Goal: Task Accomplishment & Management: Complete application form

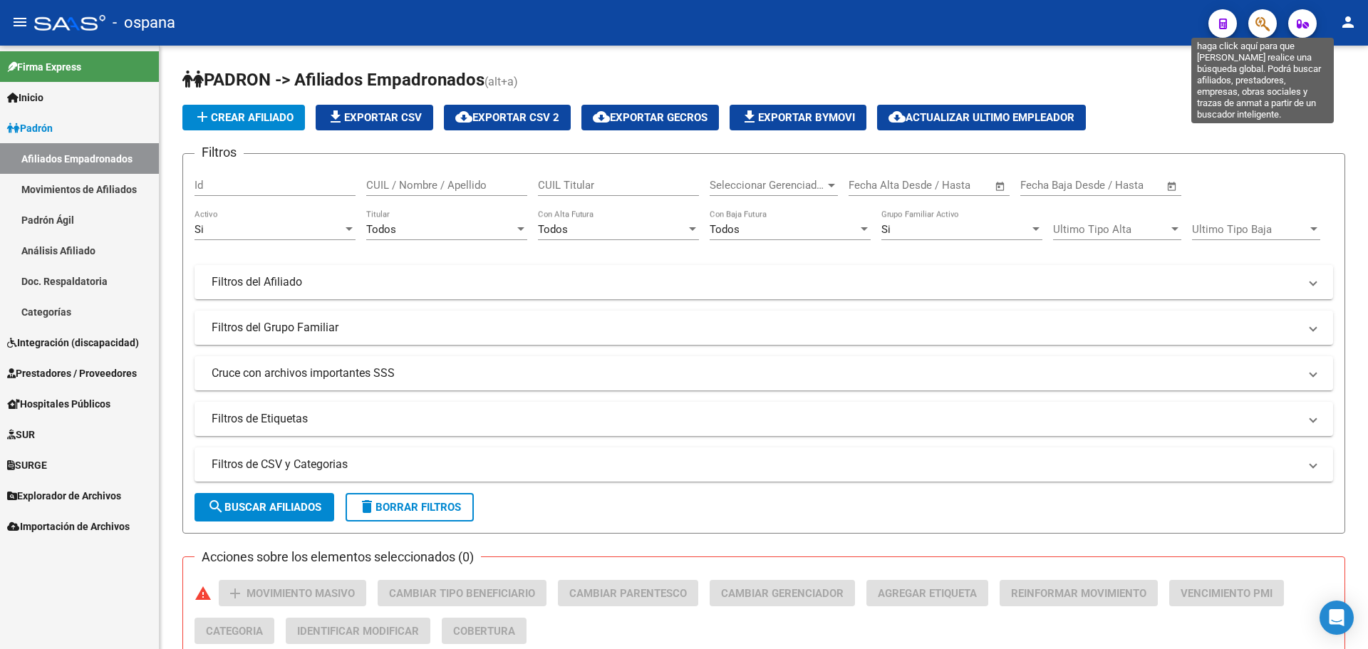
click at [1267, 19] on icon "button" at bounding box center [1262, 24] width 14 height 16
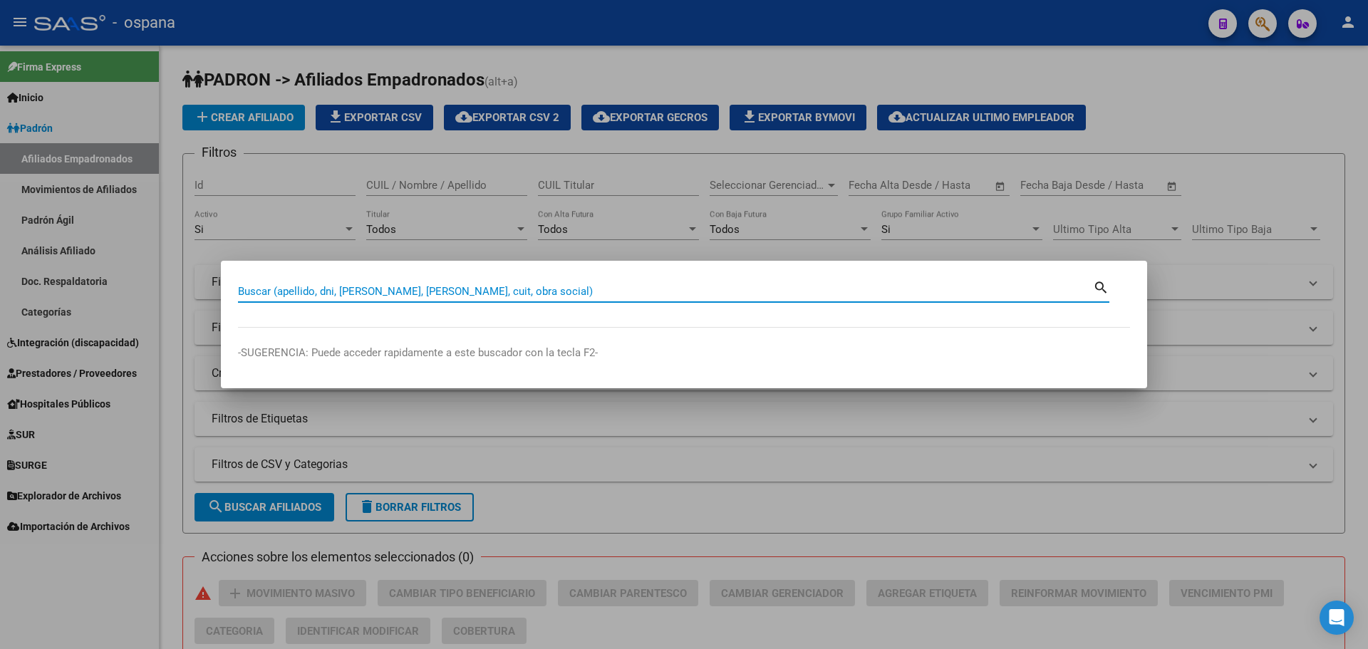
click at [425, 292] on input "Buscar (apellido, dni, [PERSON_NAME], [PERSON_NAME], cuit, obra social)" at bounding box center [665, 291] width 855 height 13
type input "12651155"
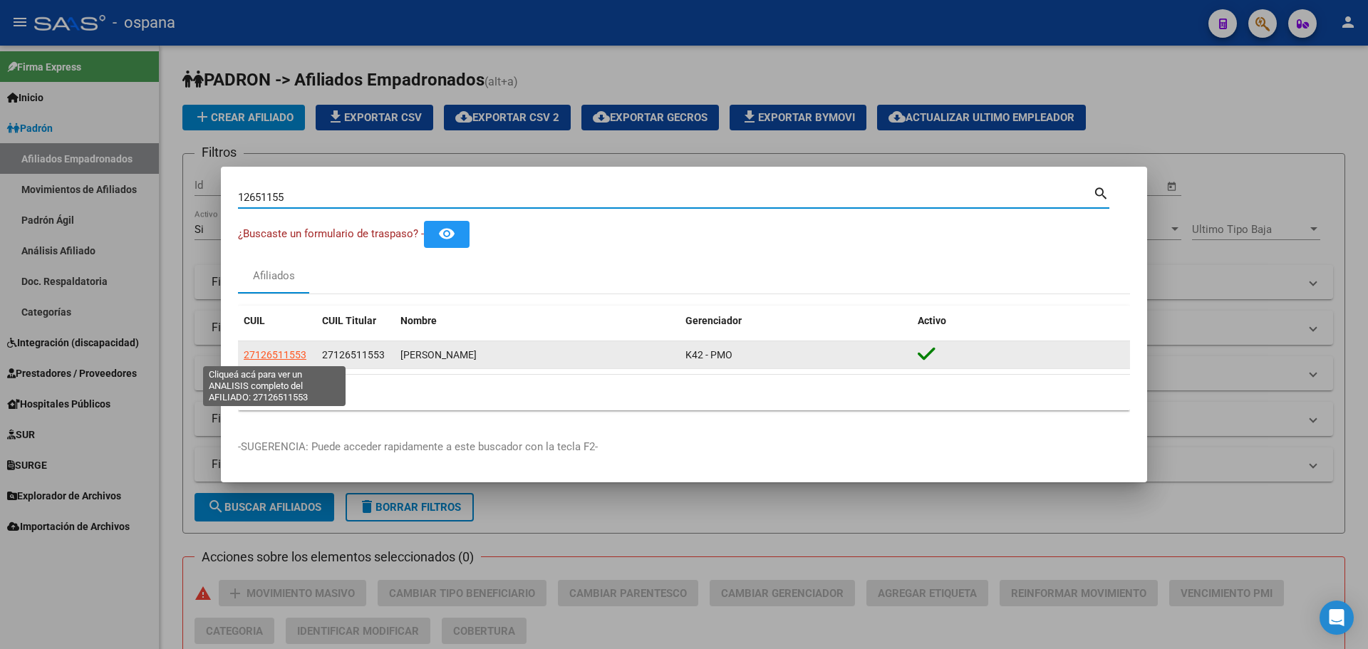
click at [291, 349] on span "27126511553" at bounding box center [275, 354] width 63 height 11
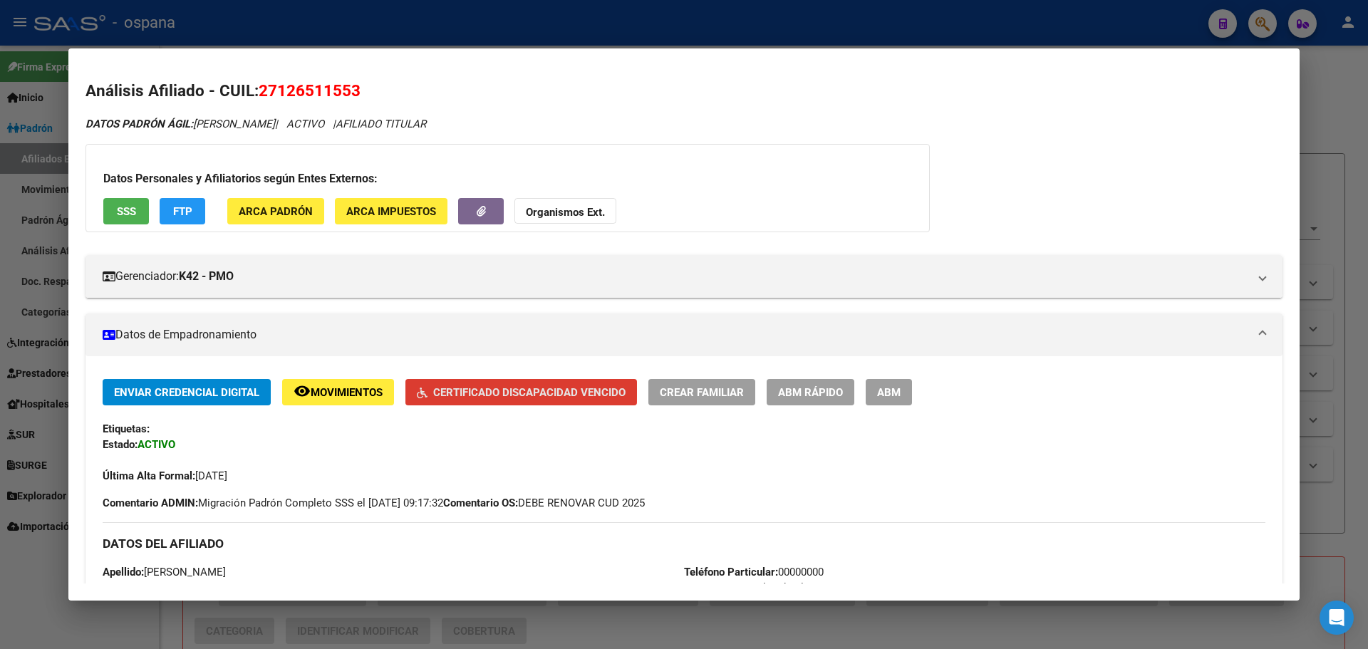
click at [475, 389] on span "Certificado Discapacidad Vencido" at bounding box center [529, 392] width 192 height 13
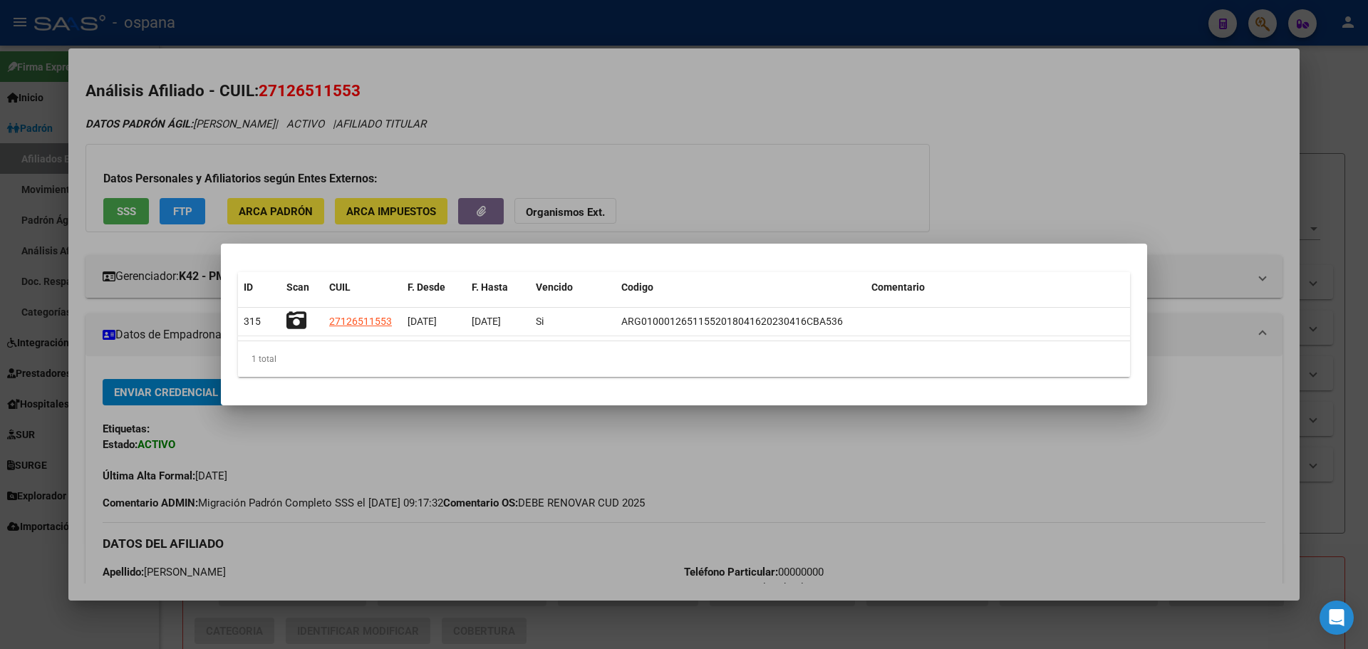
click at [974, 197] on div at bounding box center [684, 324] width 1368 height 649
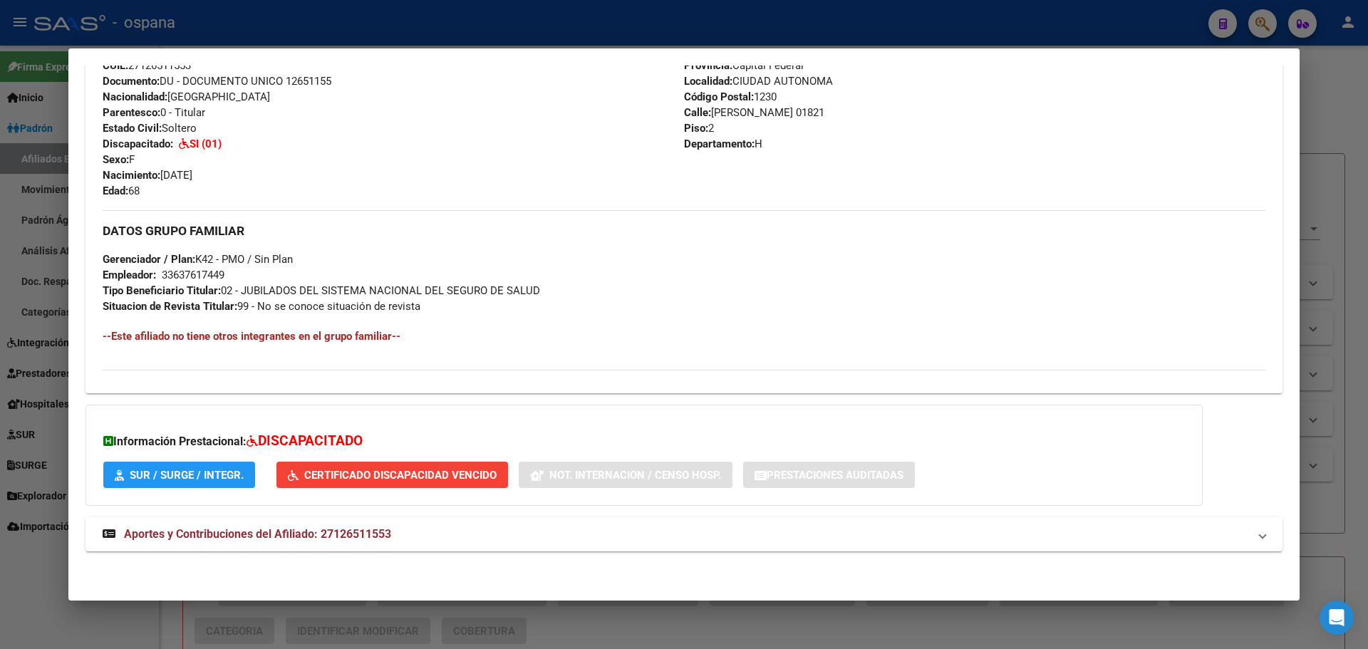
scroll to position [95, 0]
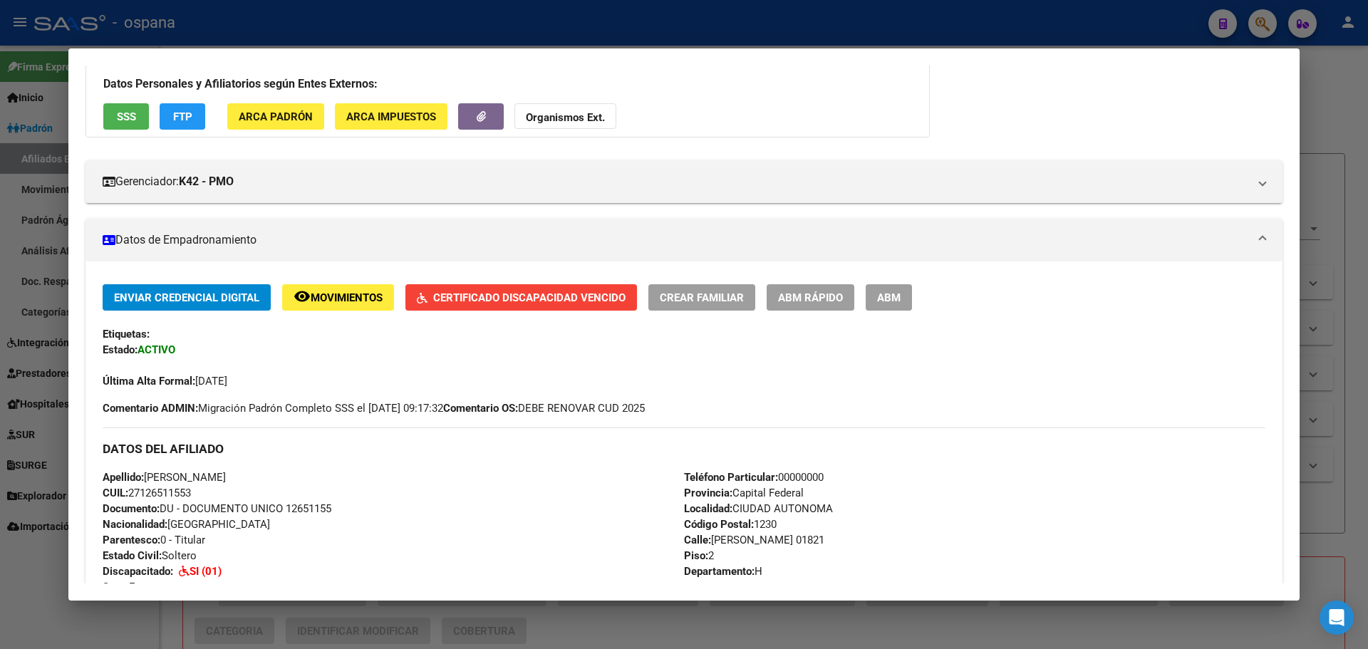
click at [918, 296] on div "Enviar Credencial Digital remove_red_eye Movimientos Certificado Discapacidad V…" at bounding box center [684, 297] width 1163 height 26
click at [910, 300] on button "ABM" at bounding box center [889, 297] width 46 height 26
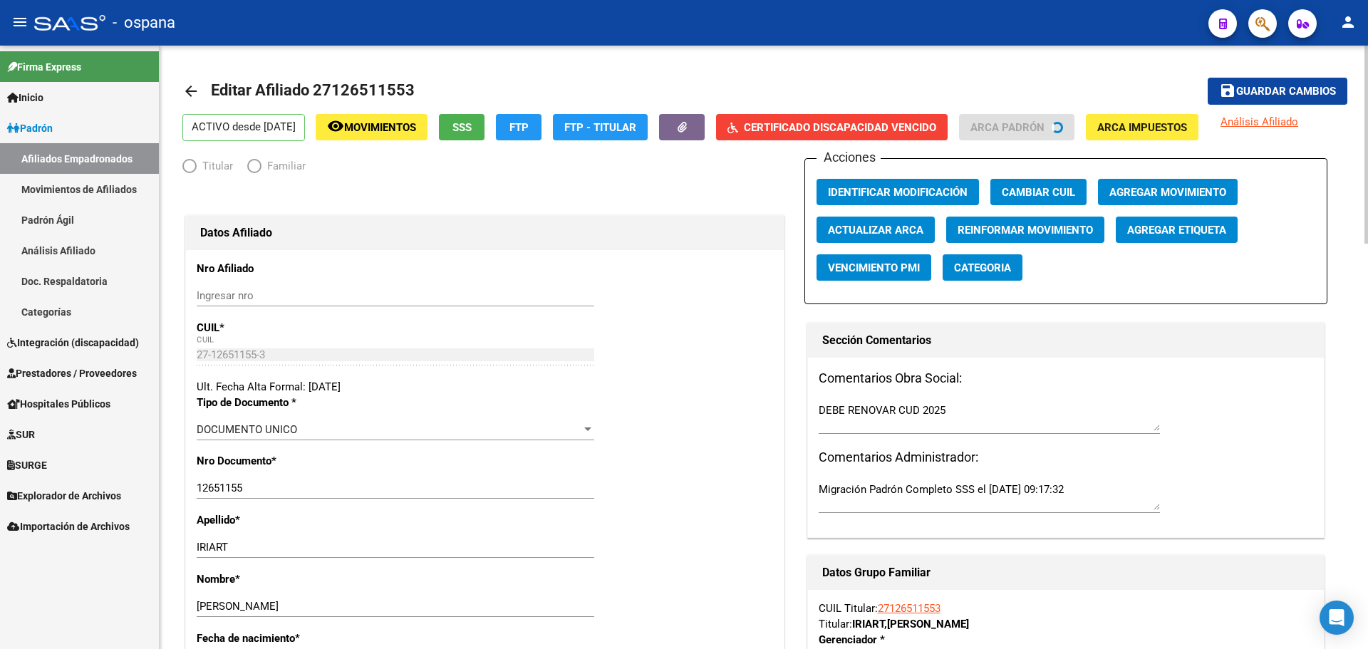
radio input "true"
type input "33-63761744-9"
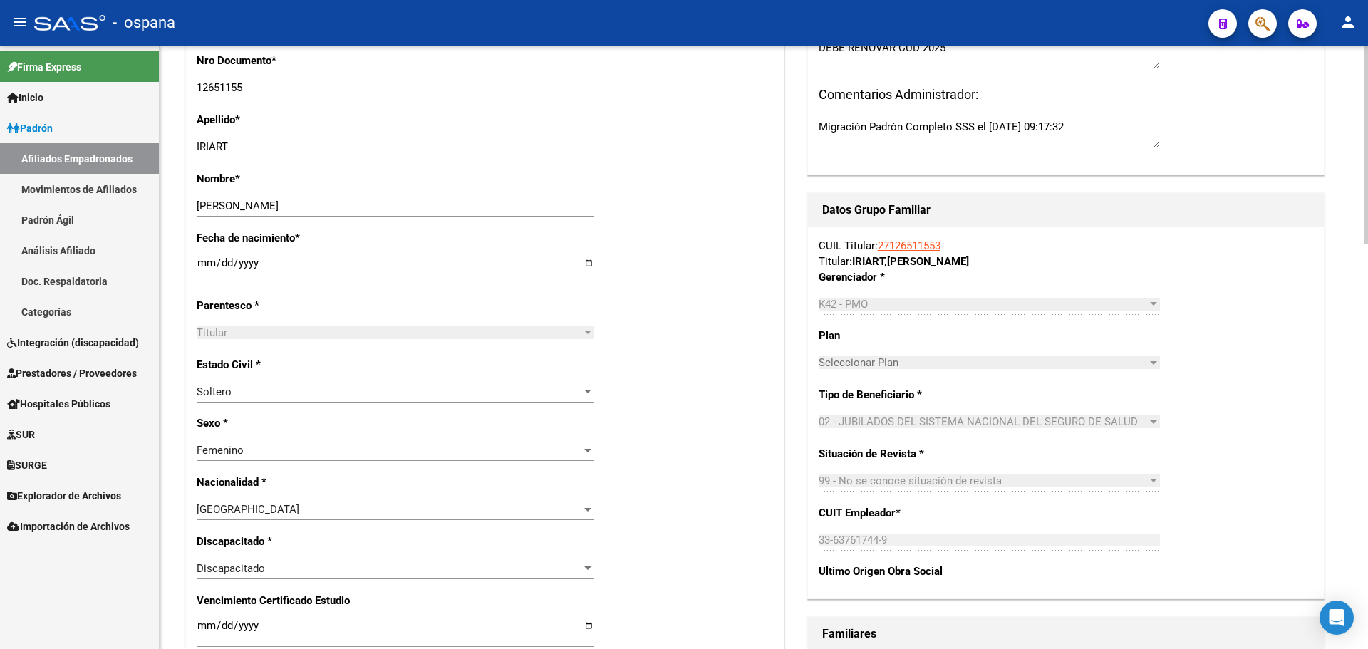
scroll to position [381, 0]
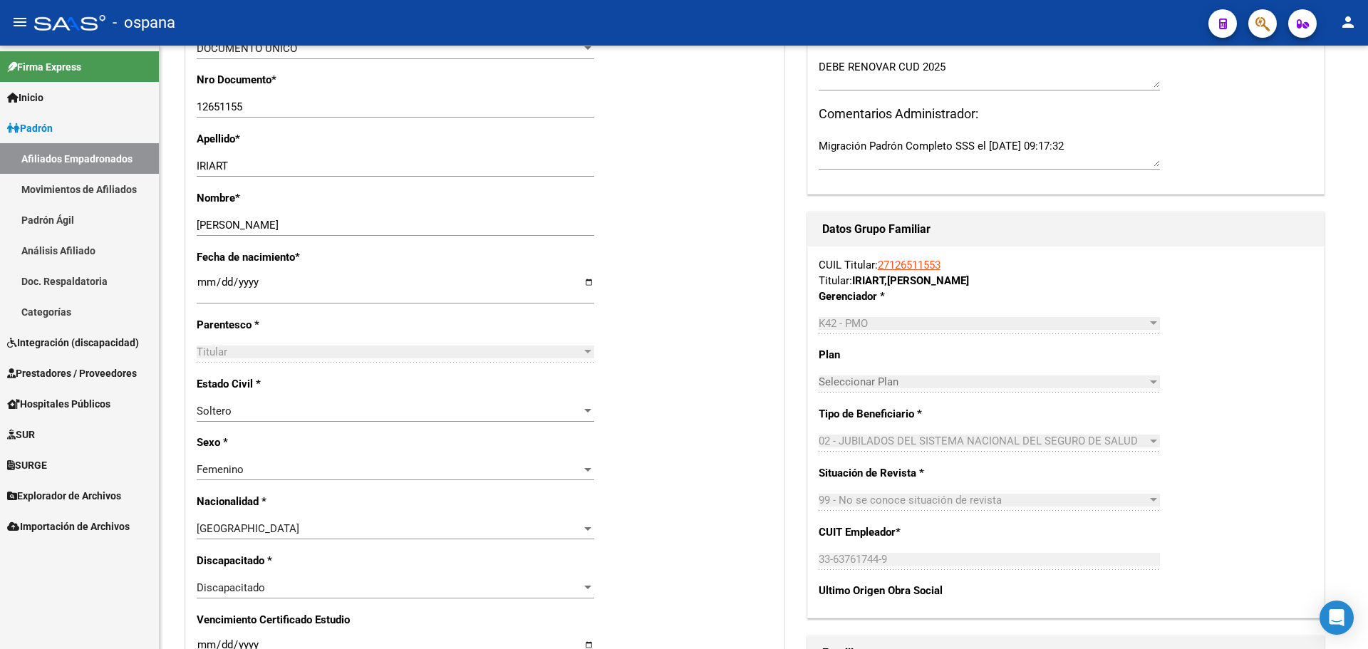
click at [68, 337] on span "Integración (discapacidad)" at bounding box center [73, 343] width 132 height 16
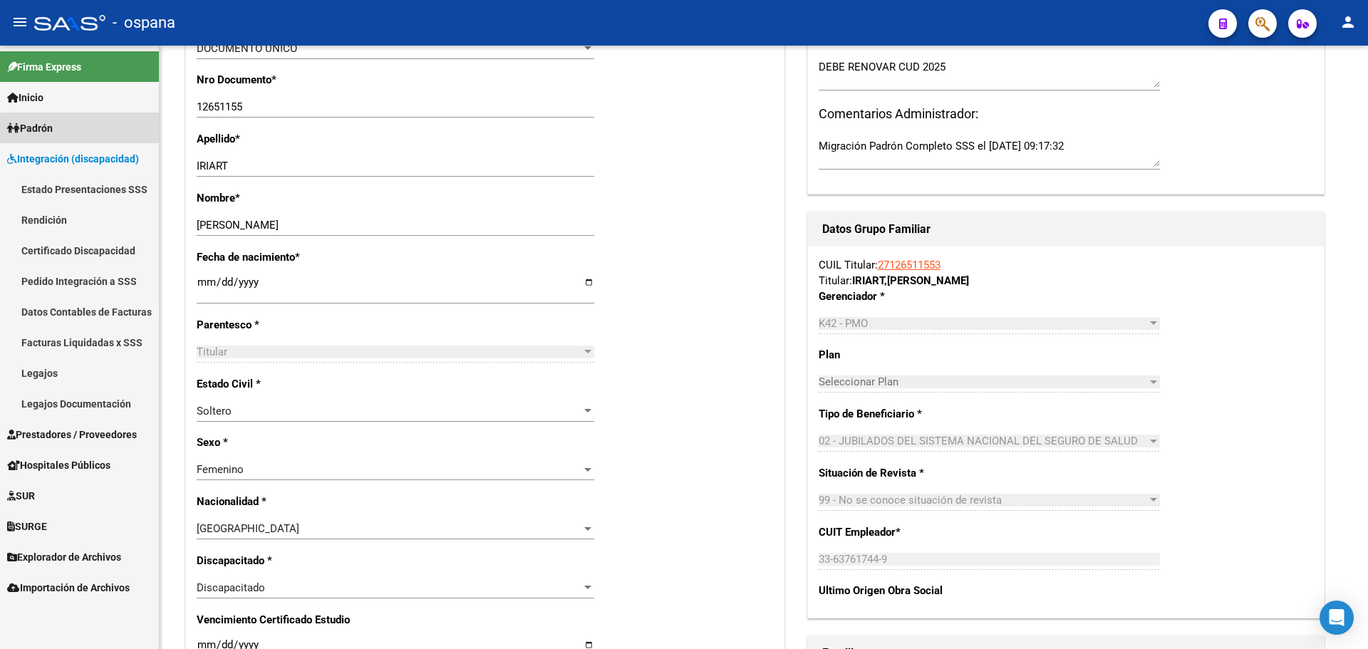
click at [91, 136] on link "Padrón" at bounding box center [79, 128] width 159 height 31
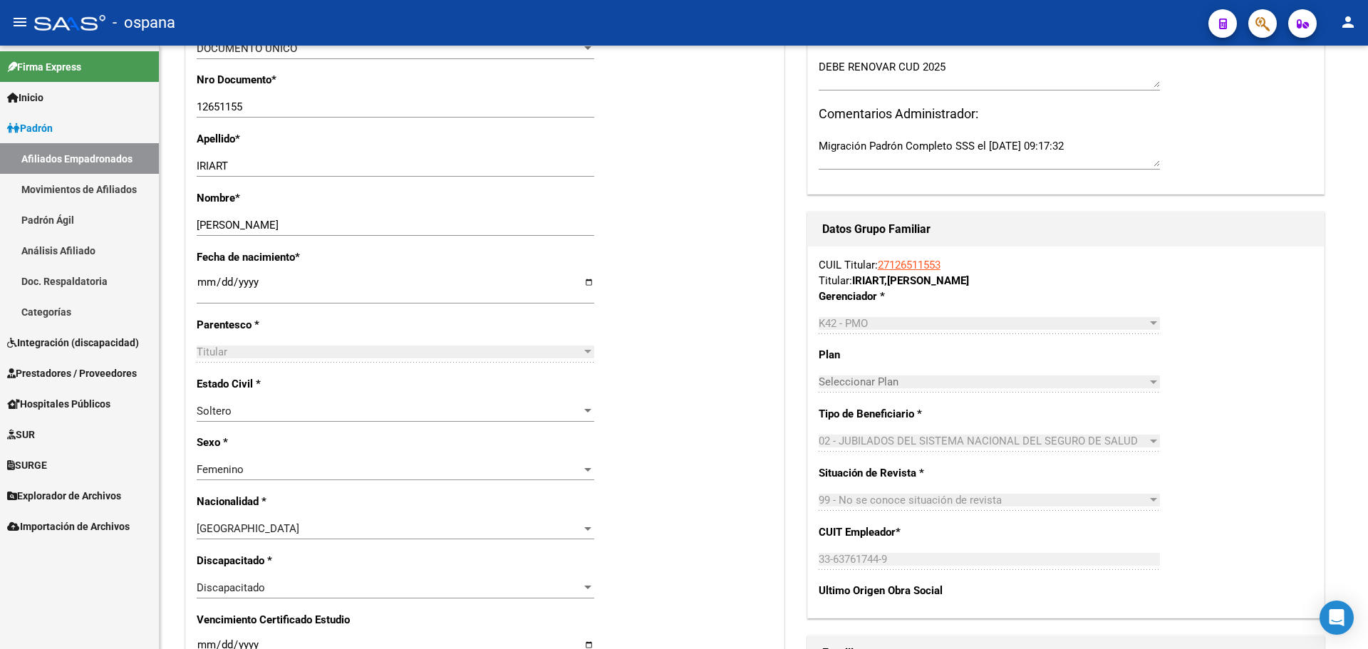
click at [83, 346] on span "Integración (discapacidad)" at bounding box center [73, 343] width 132 height 16
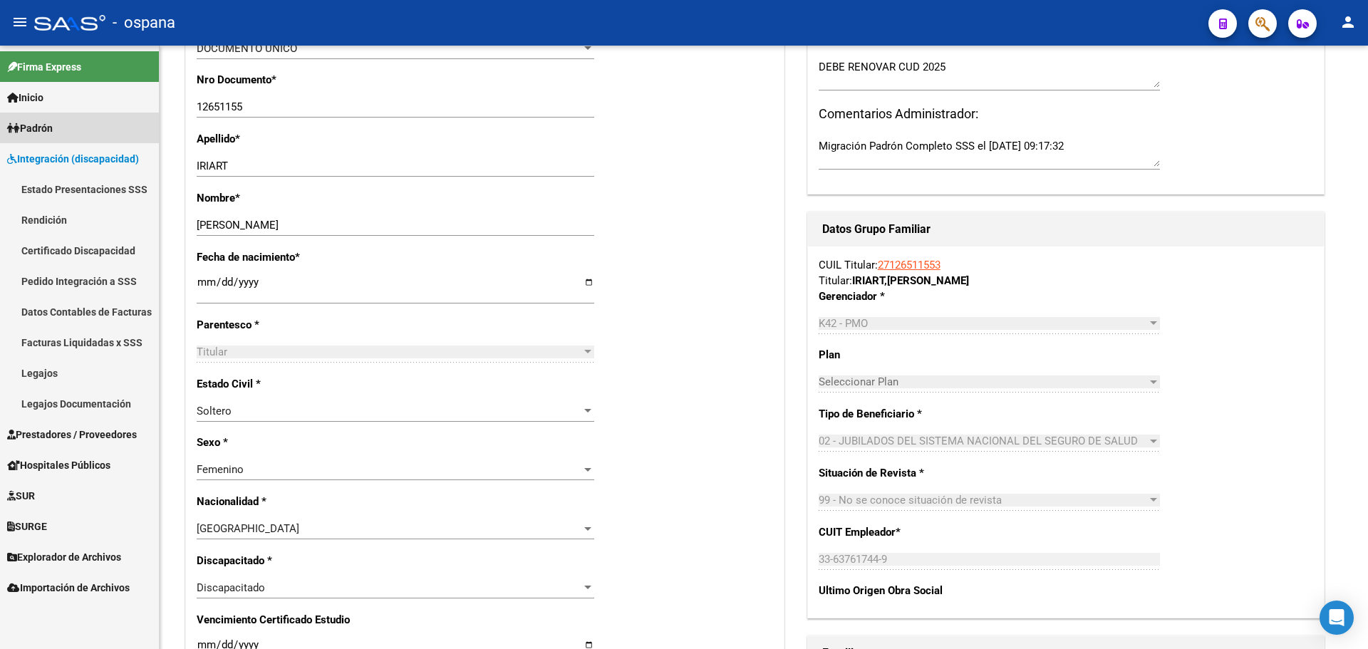
click at [53, 128] on span "Padrón" at bounding box center [30, 128] width 46 height 16
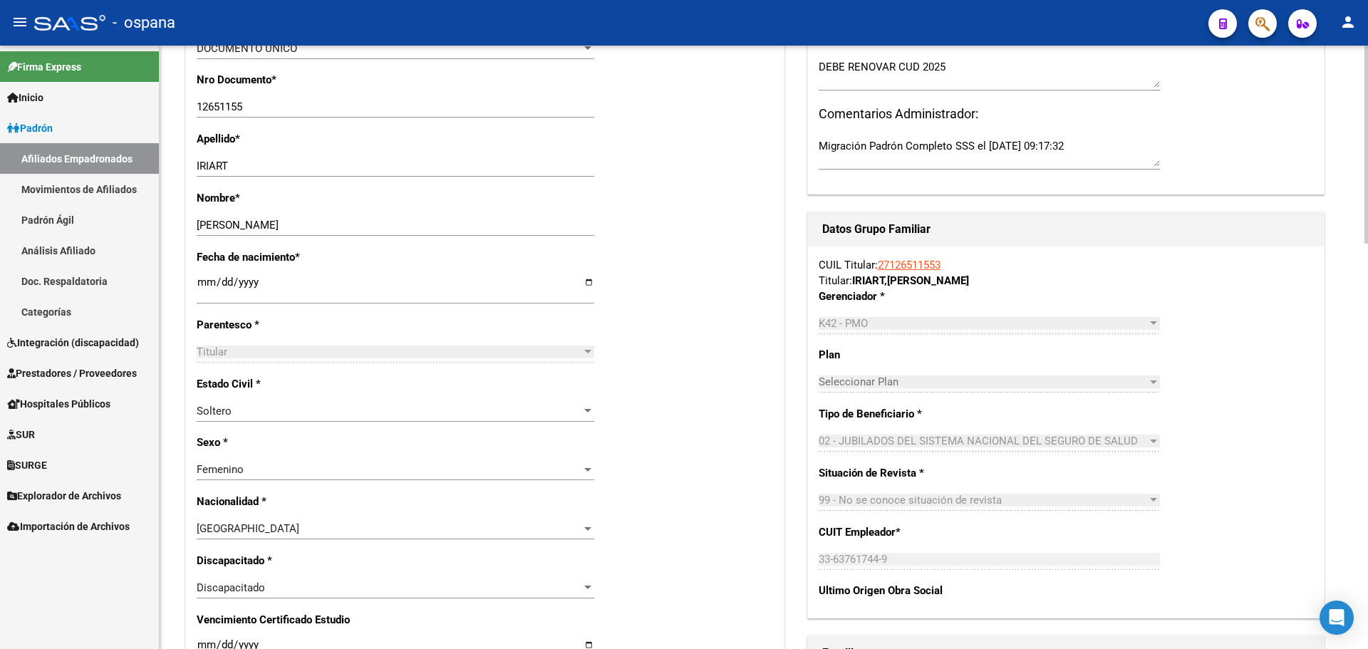
scroll to position [0, 0]
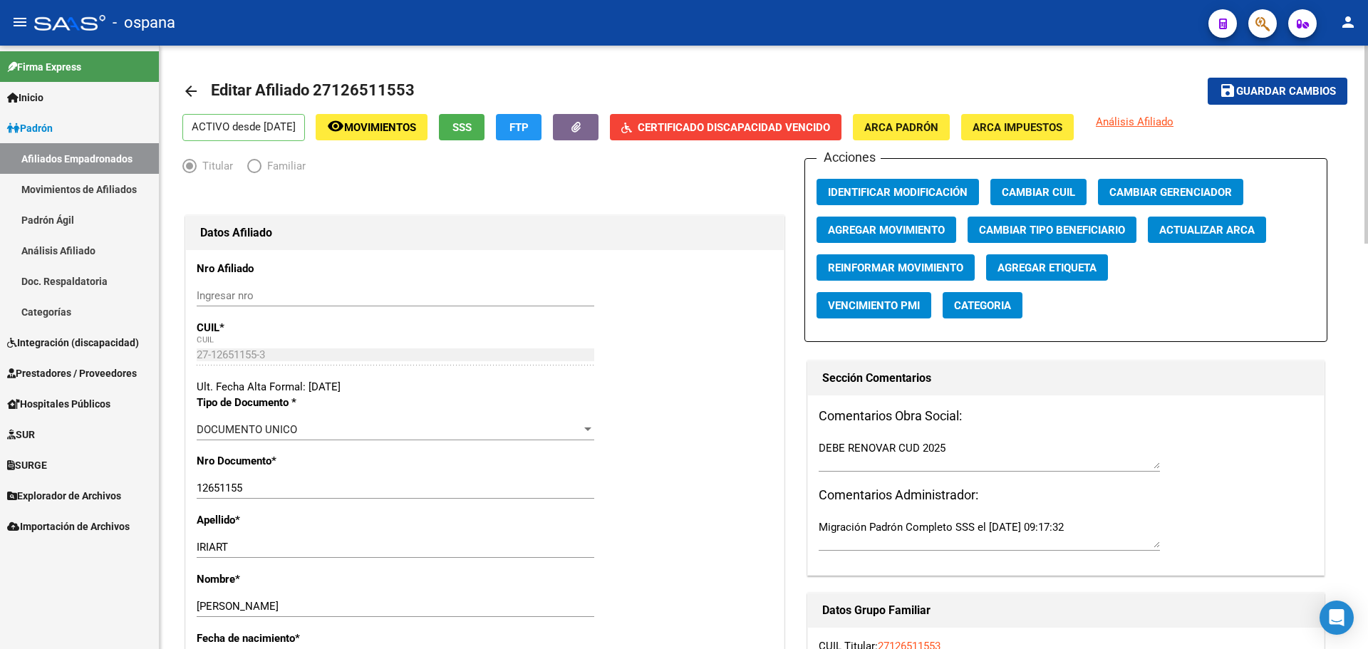
click at [713, 123] on span "Certificado Discapacidad Vencido" at bounding box center [734, 127] width 192 height 13
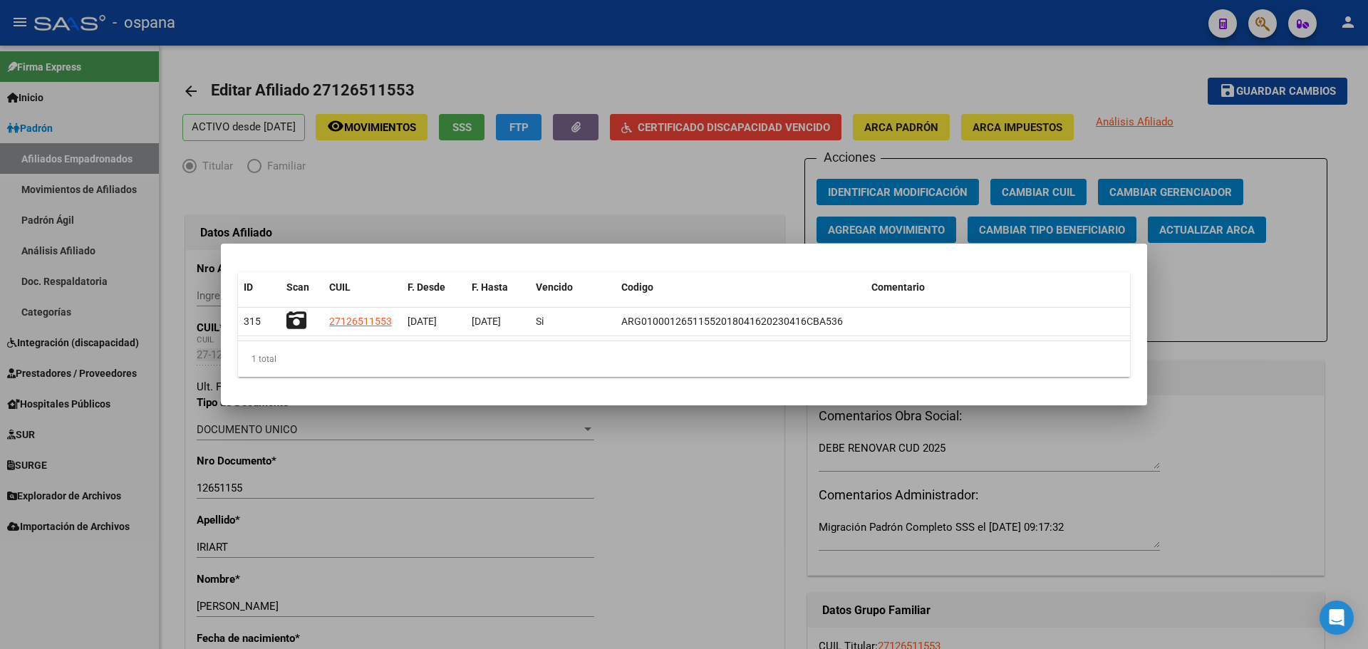
click at [705, 192] on div at bounding box center [684, 324] width 1368 height 649
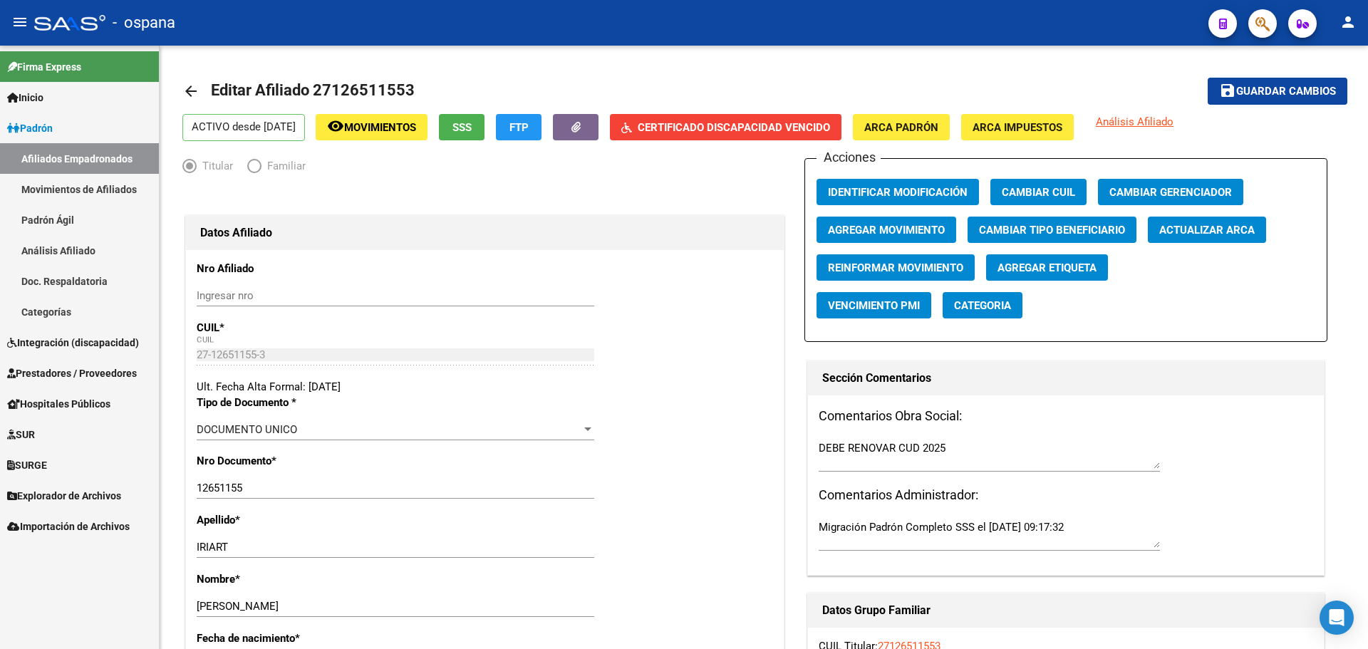
click at [43, 100] on span "Inicio" at bounding box center [25, 98] width 36 height 16
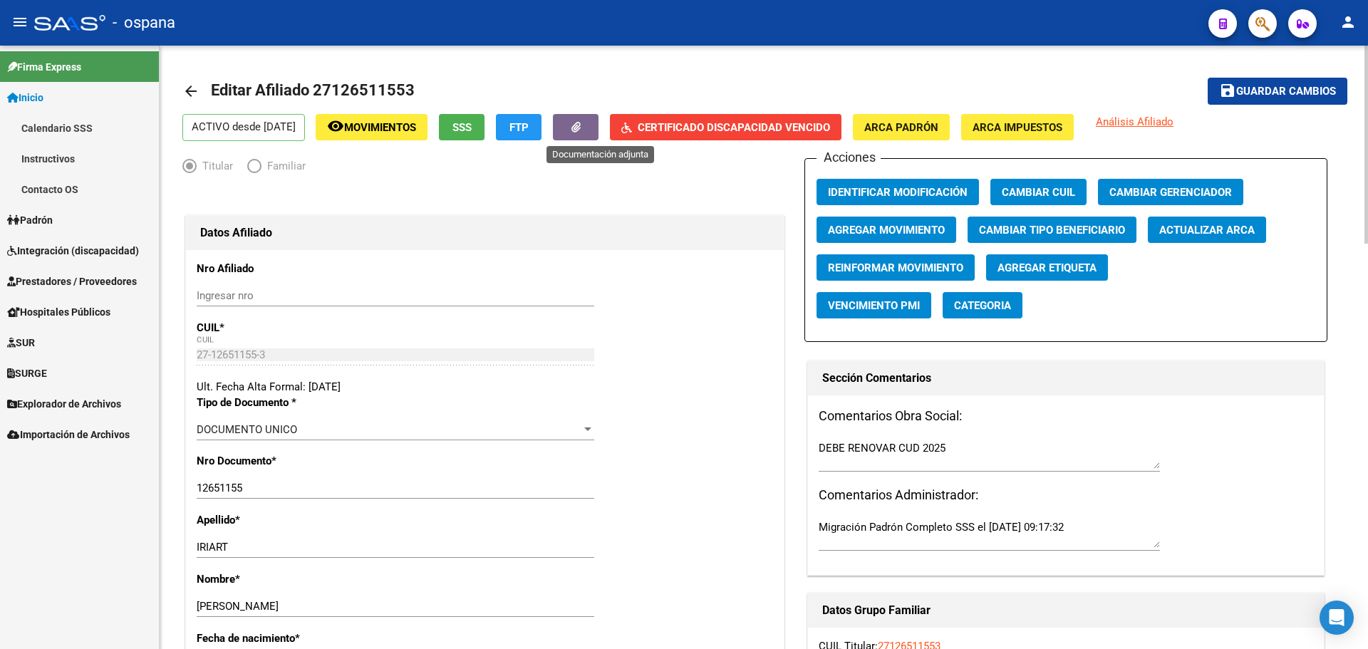
click at [594, 128] on button "button" at bounding box center [576, 127] width 46 height 26
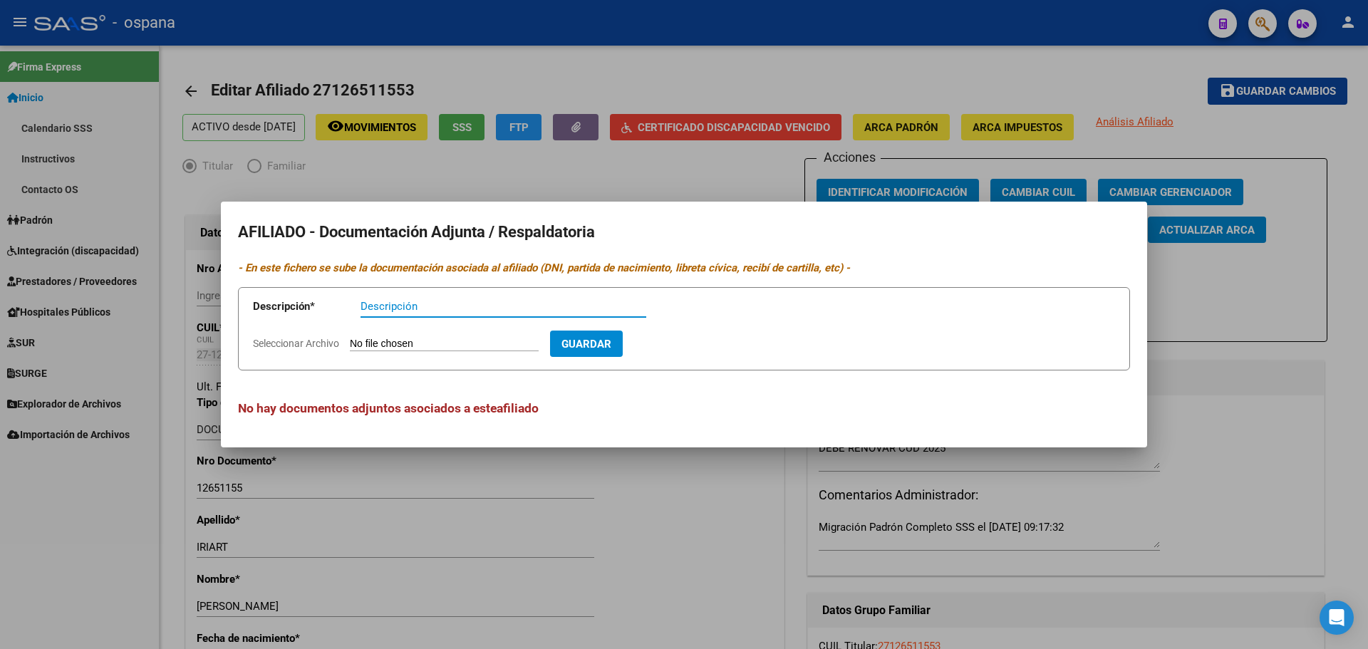
click at [511, 199] on div at bounding box center [684, 324] width 1368 height 649
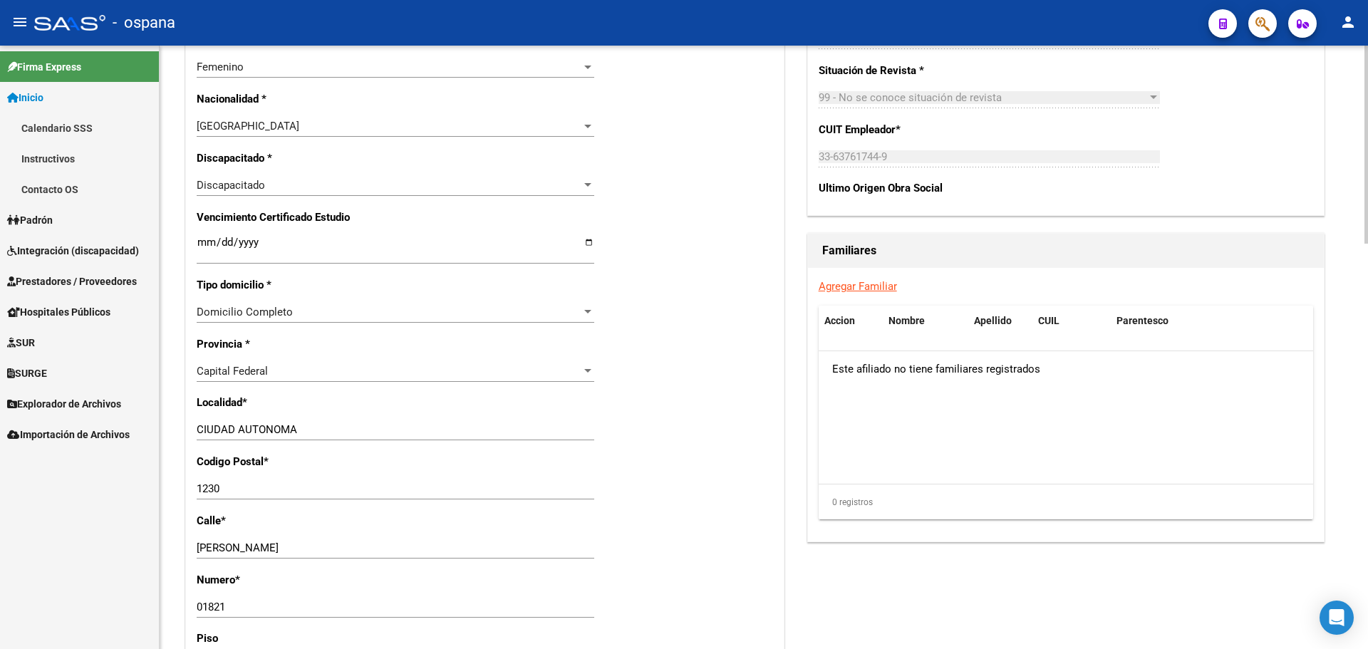
scroll to position [641, 0]
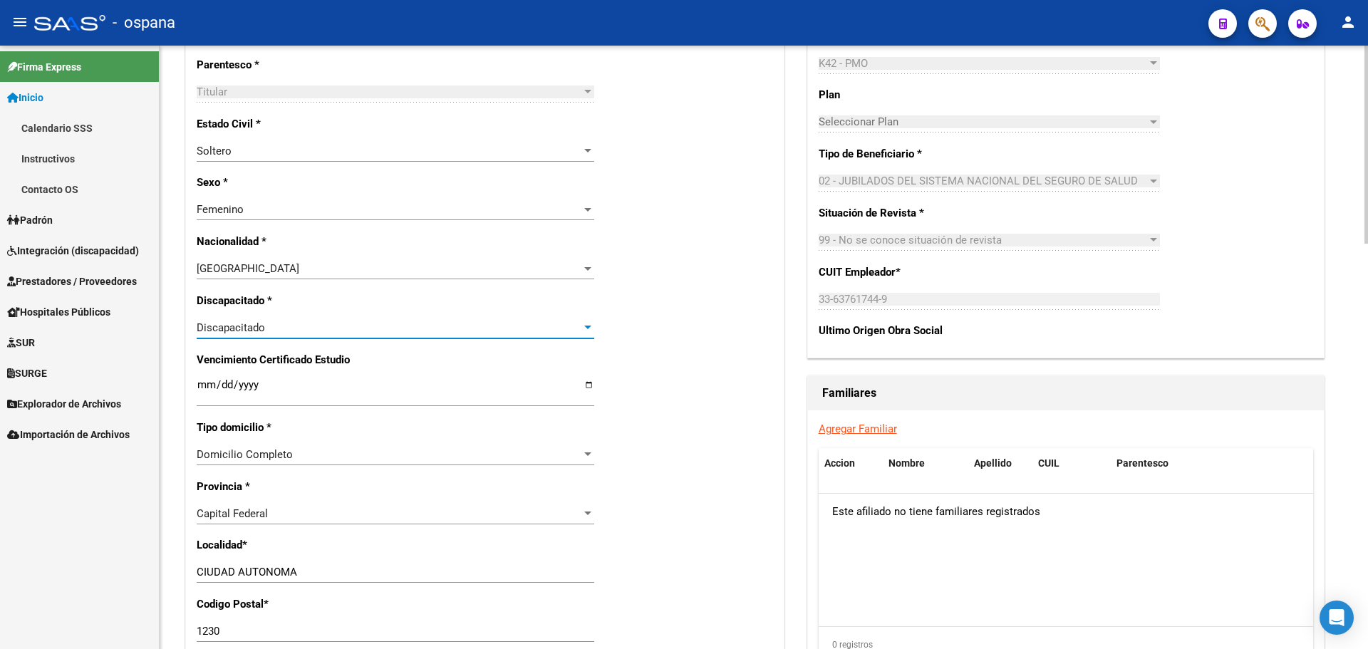
click at [305, 333] on div "Discapacitado" at bounding box center [389, 327] width 385 height 13
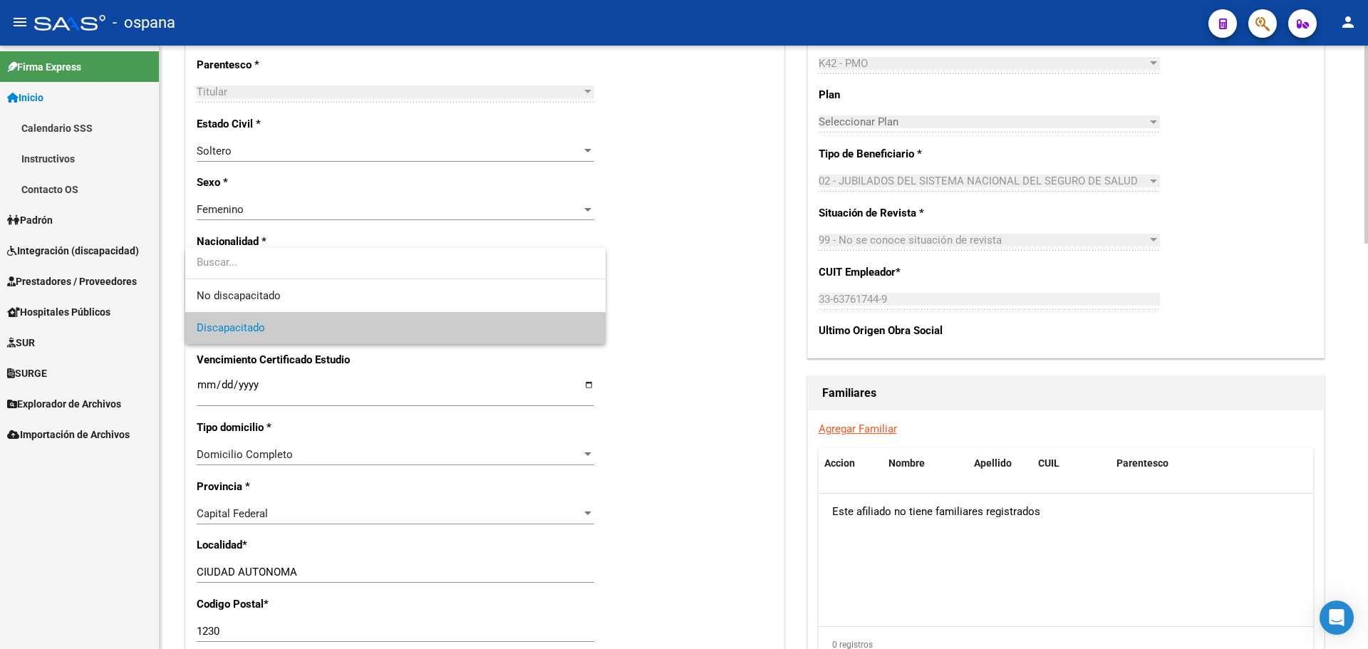
click at [305, 333] on span "Discapacitado" at bounding box center [395, 328] width 397 height 32
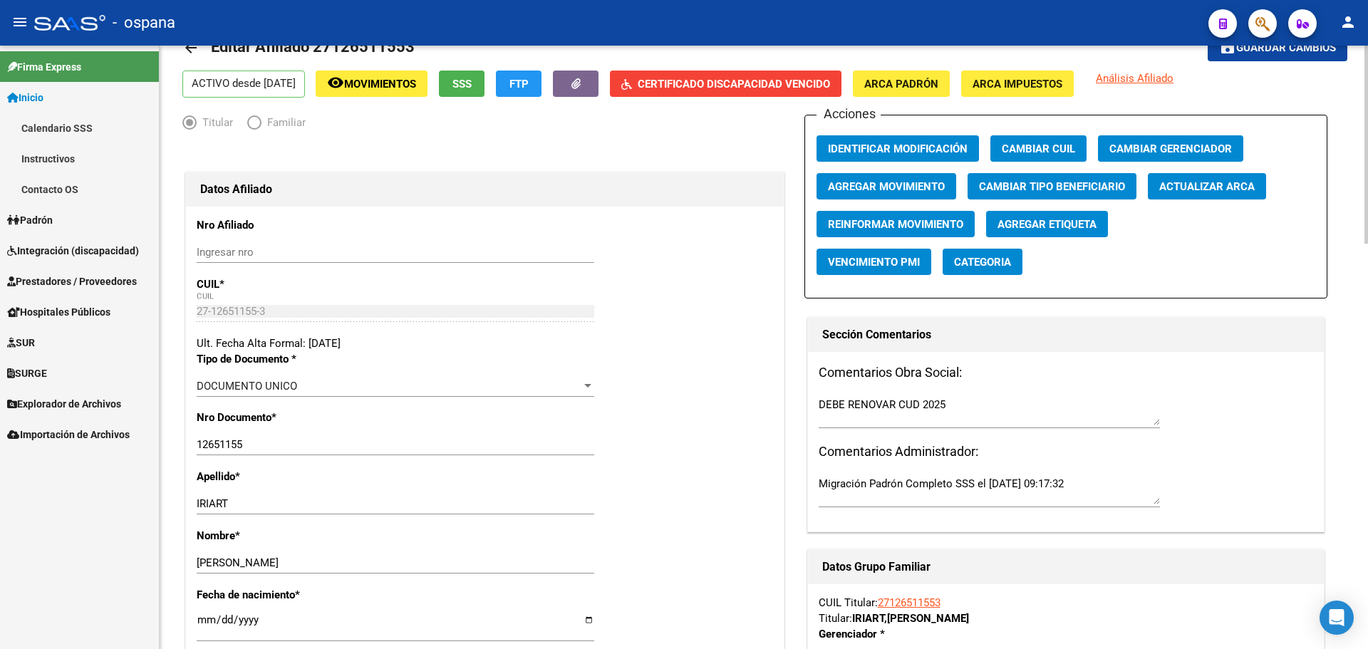
scroll to position [0, 0]
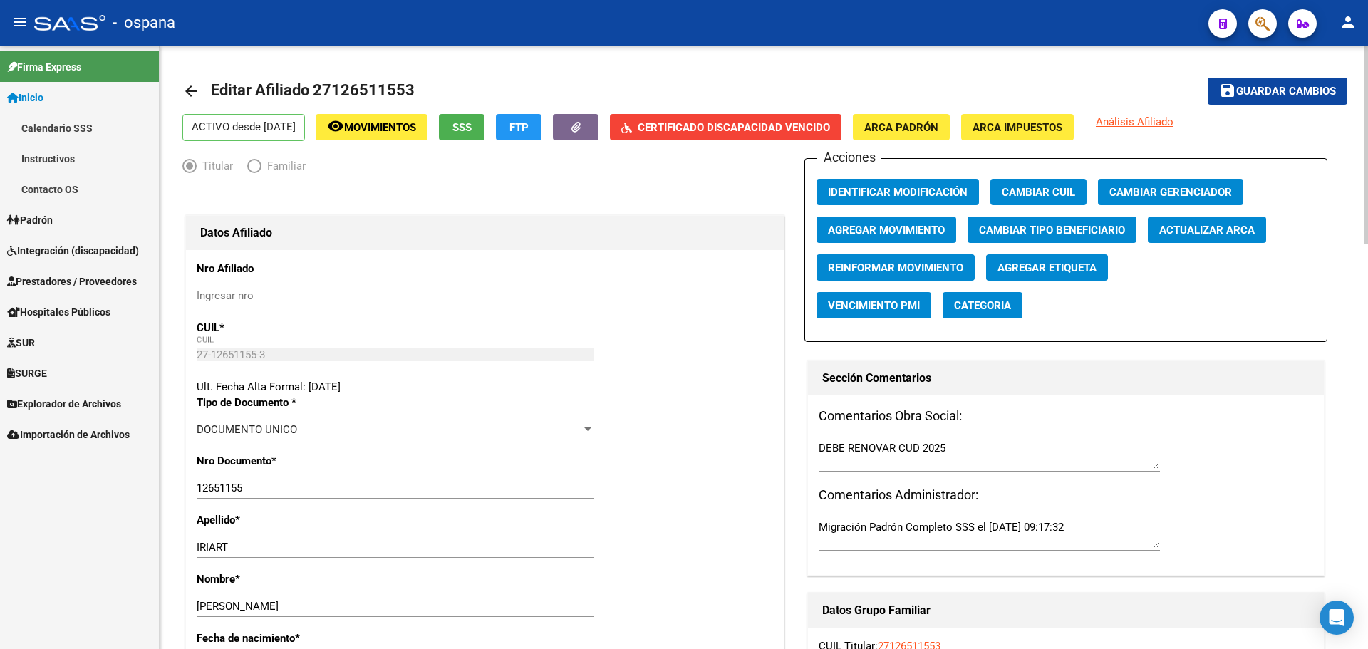
click at [192, 93] on mat-icon "arrow_back" at bounding box center [190, 91] width 17 height 17
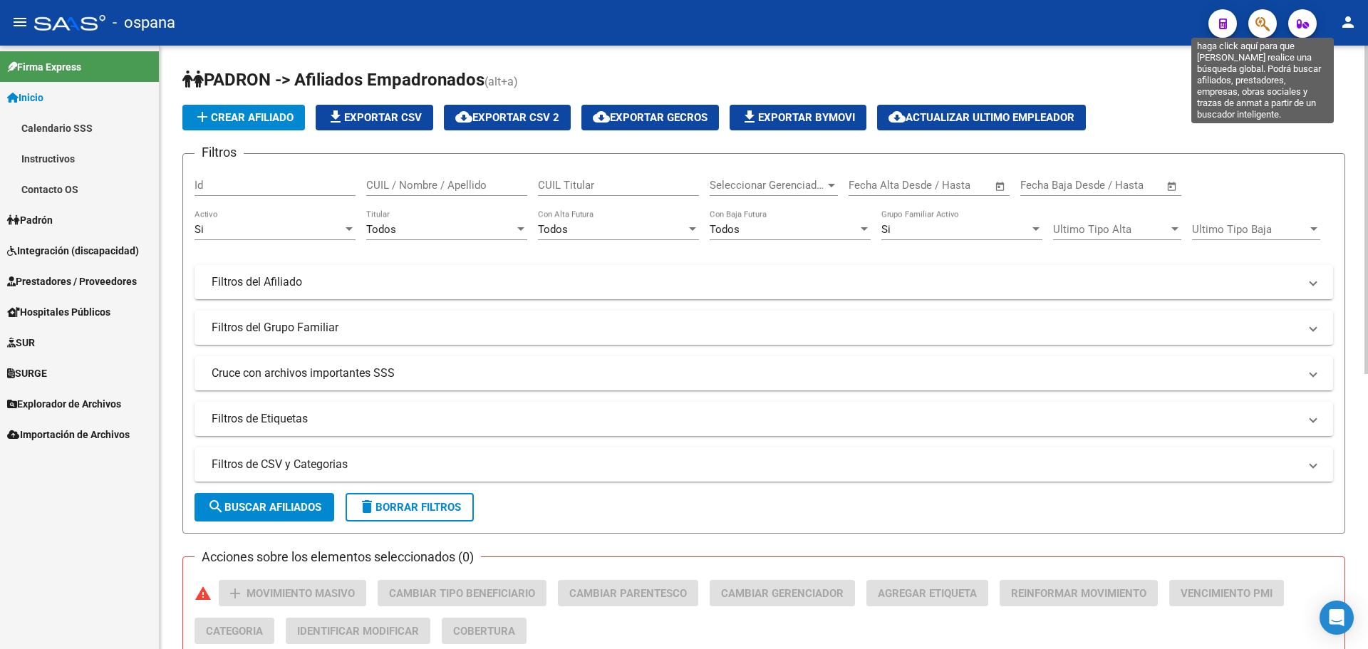
click at [1259, 19] on icon "button" at bounding box center [1262, 24] width 14 height 16
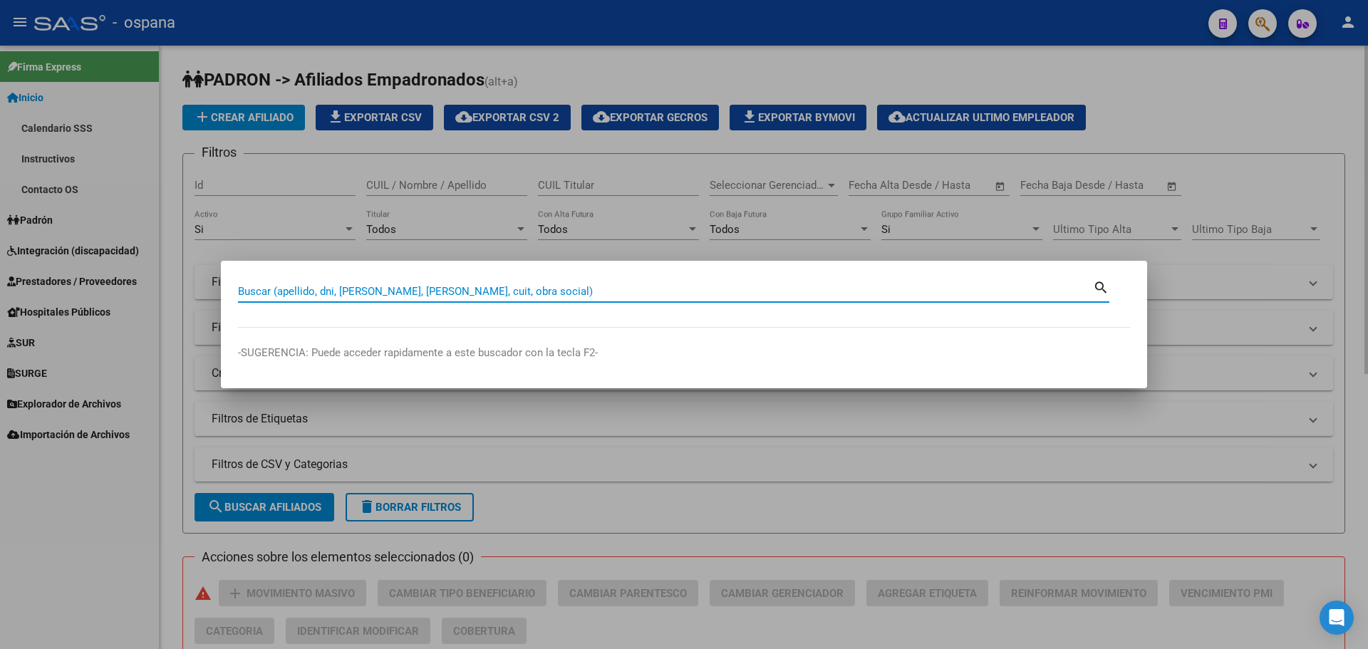
click at [455, 289] on input "Buscar (apellido, dni, [PERSON_NAME], [PERSON_NAME], cuit, obra social)" at bounding box center [665, 291] width 855 height 13
type input "12651155"
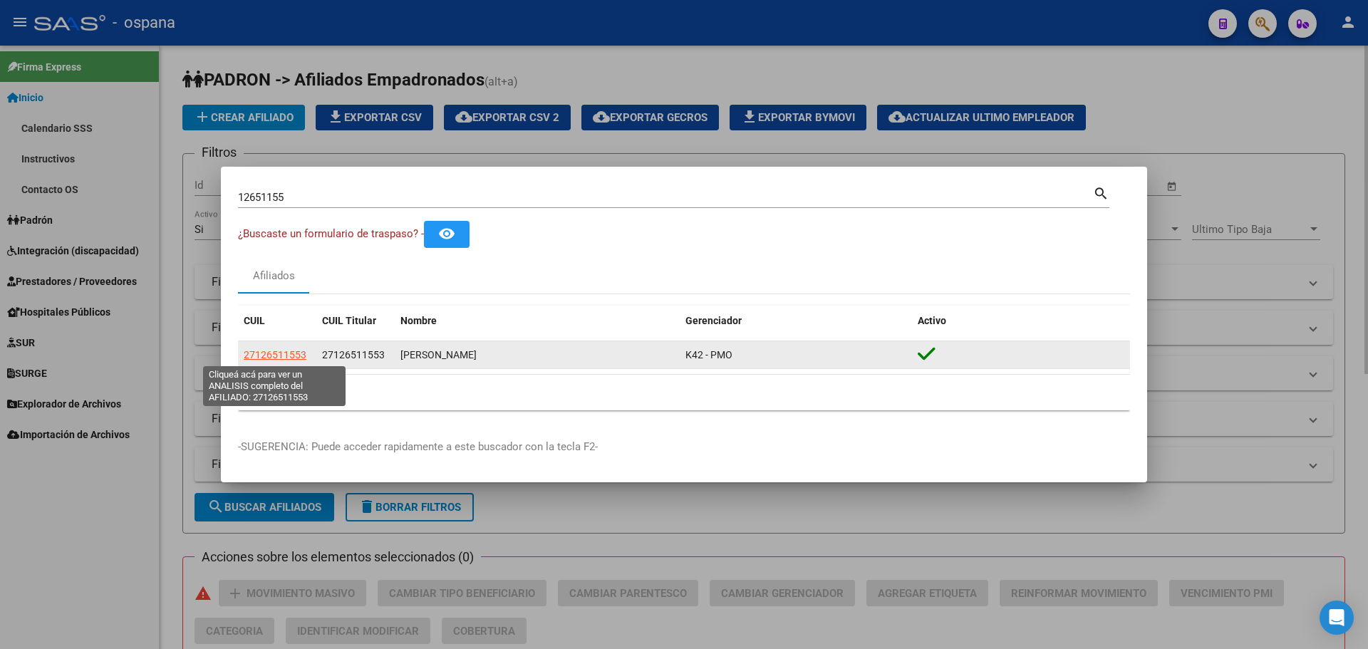
click at [267, 353] on span "27126511553" at bounding box center [275, 354] width 63 height 11
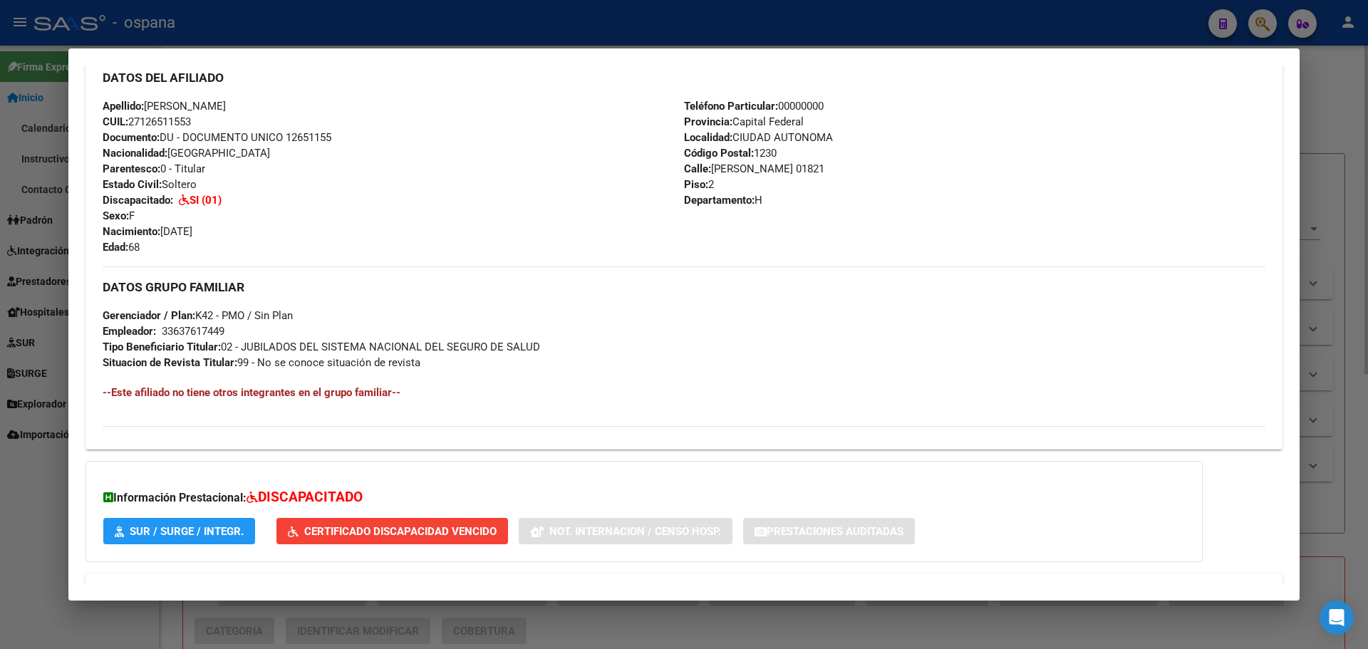
scroll to position [522, 0]
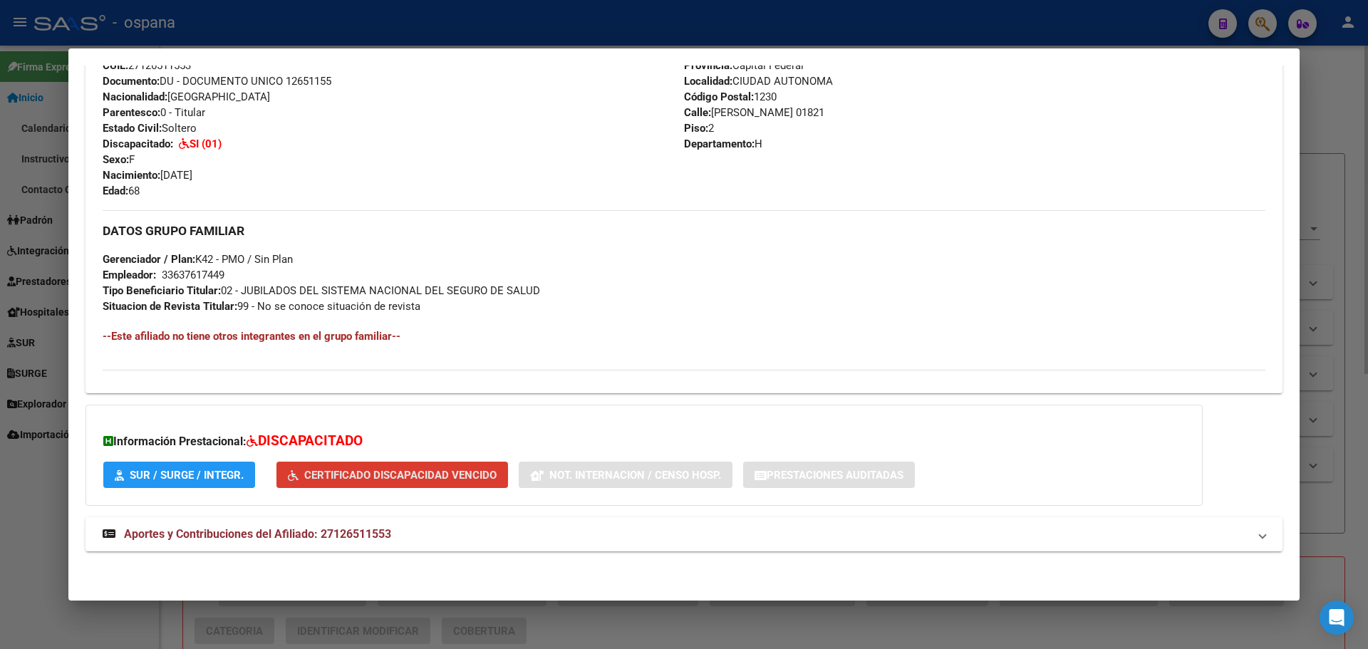
click at [349, 476] on span "Certificado Discapacidad Vencido" at bounding box center [400, 475] width 192 height 13
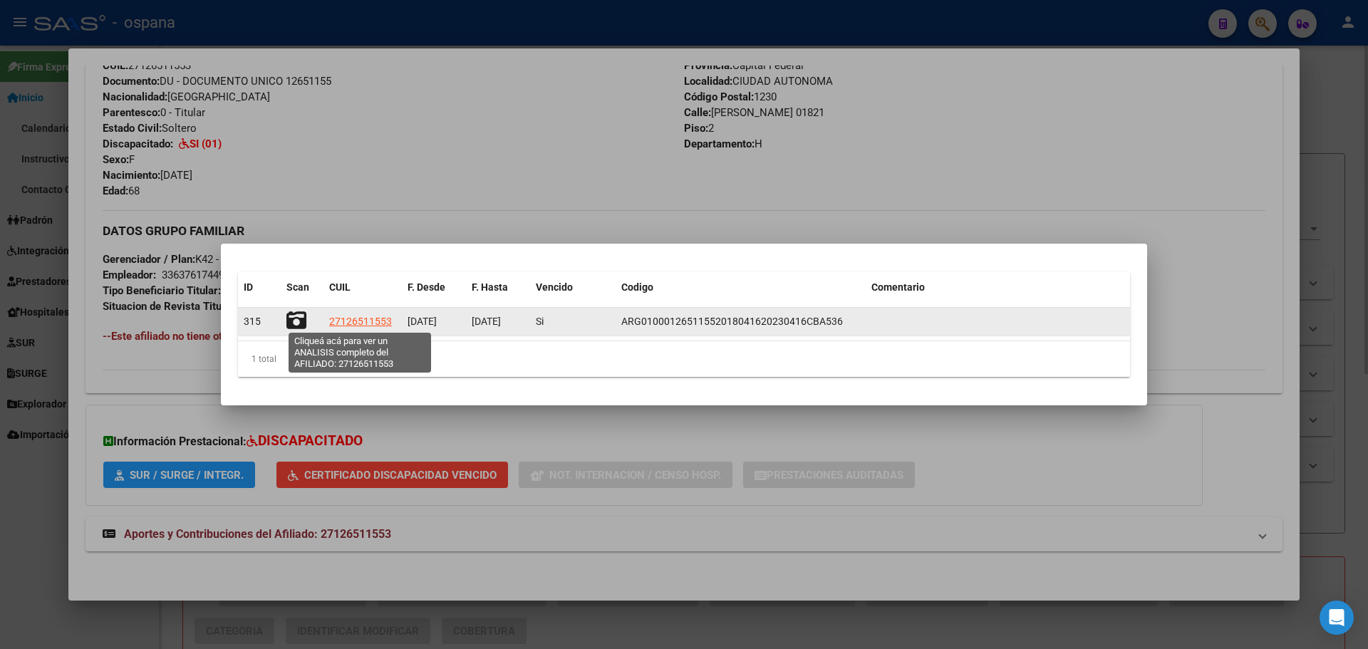
click at [363, 323] on span "27126511553" at bounding box center [360, 321] width 63 height 11
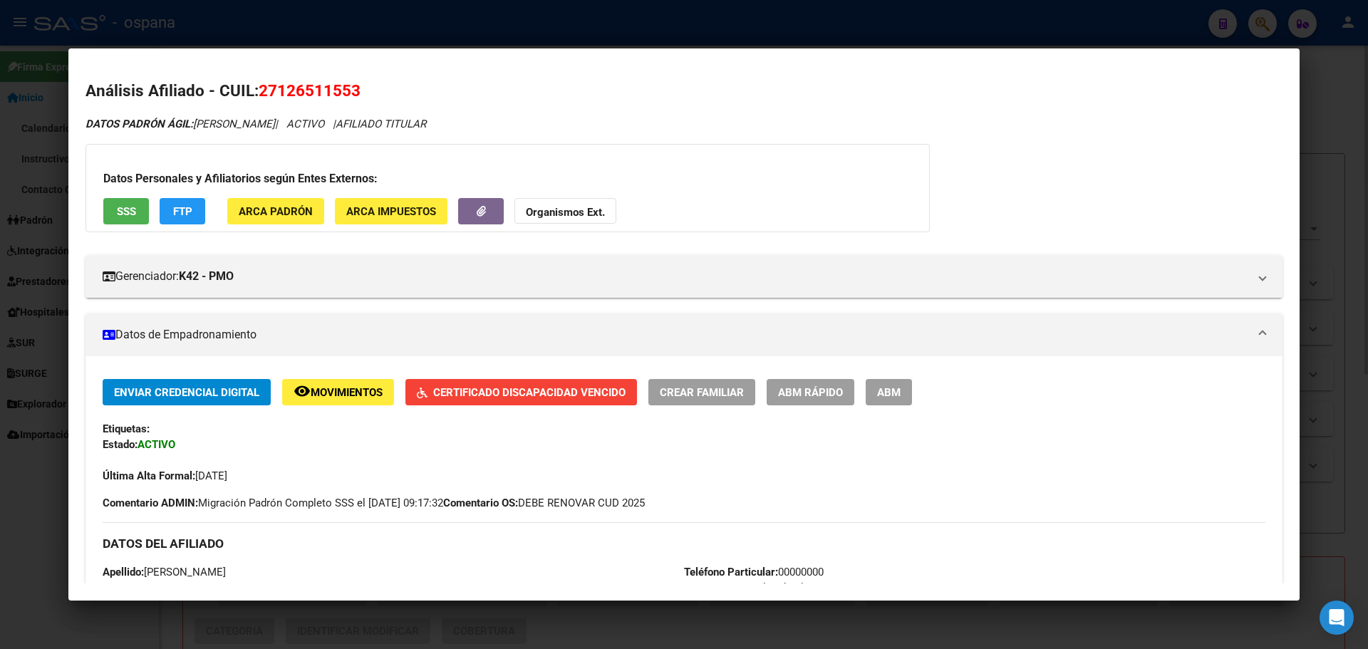
click at [452, 390] on span "Certificado Discapacidad Vencido" at bounding box center [529, 392] width 192 height 13
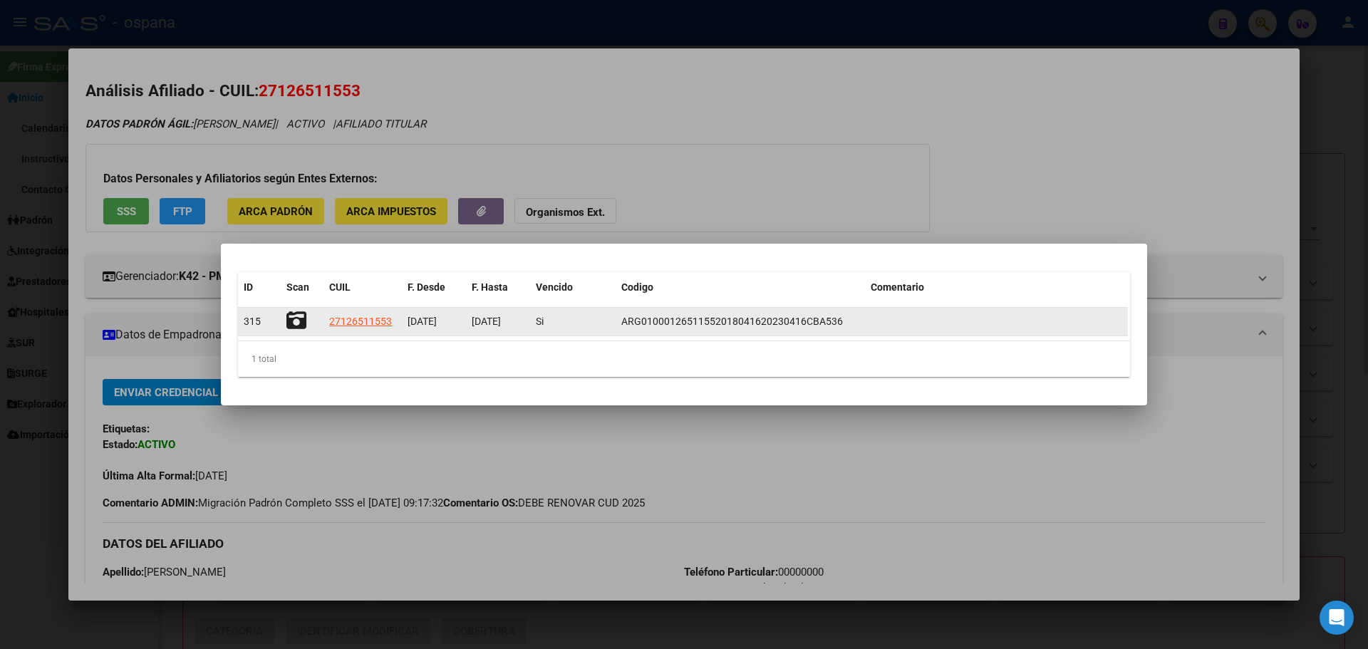
click at [295, 317] on icon at bounding box center [296, 321] width 20 height 20
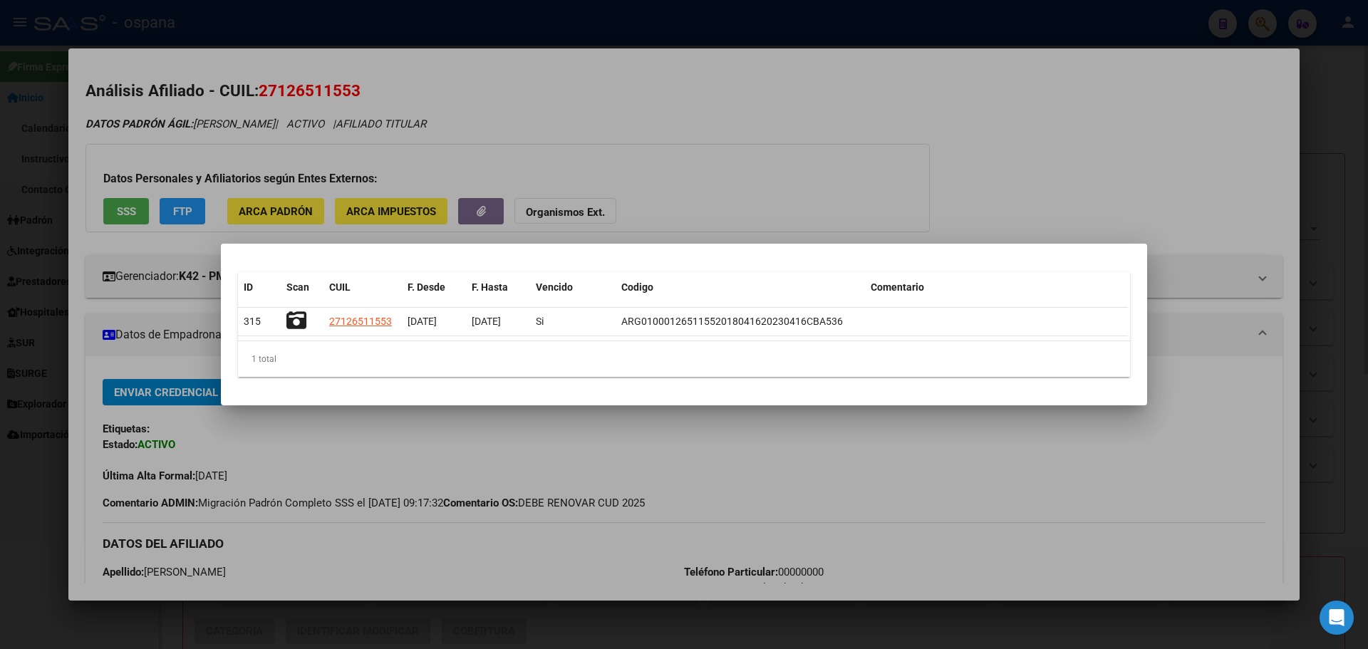
click at [529, 138] on div at bounding box center [684, 324] width 1368 height 649
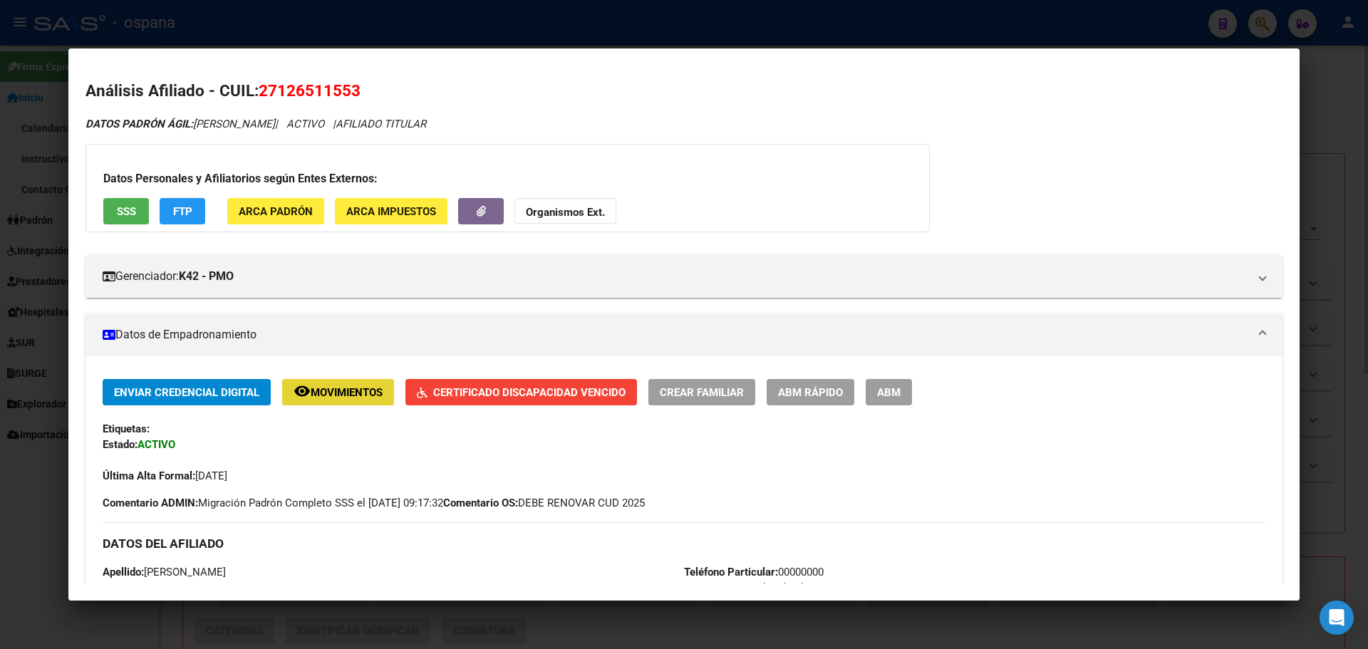
click at [330, 393] on span "Movimientos" at bounding box center [347, 392] width 72 height 13
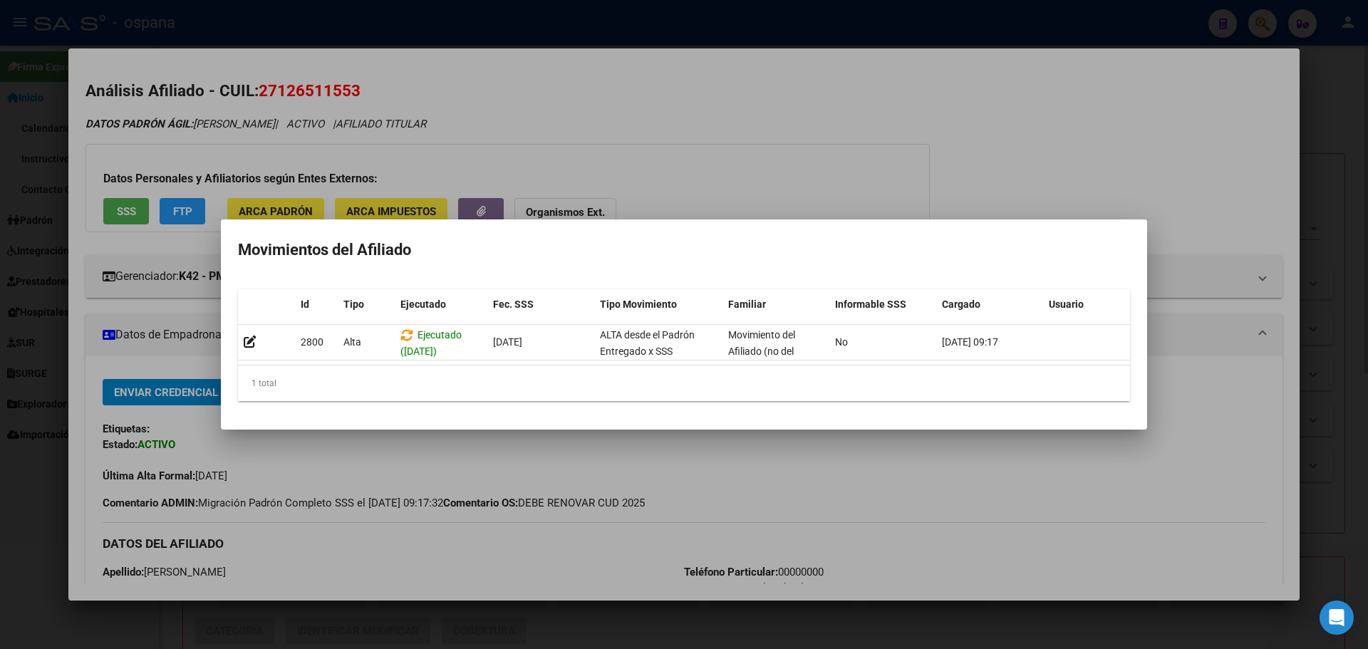
click at [950, 134] on div at bounding box center [684, 324] width 1368 height 649
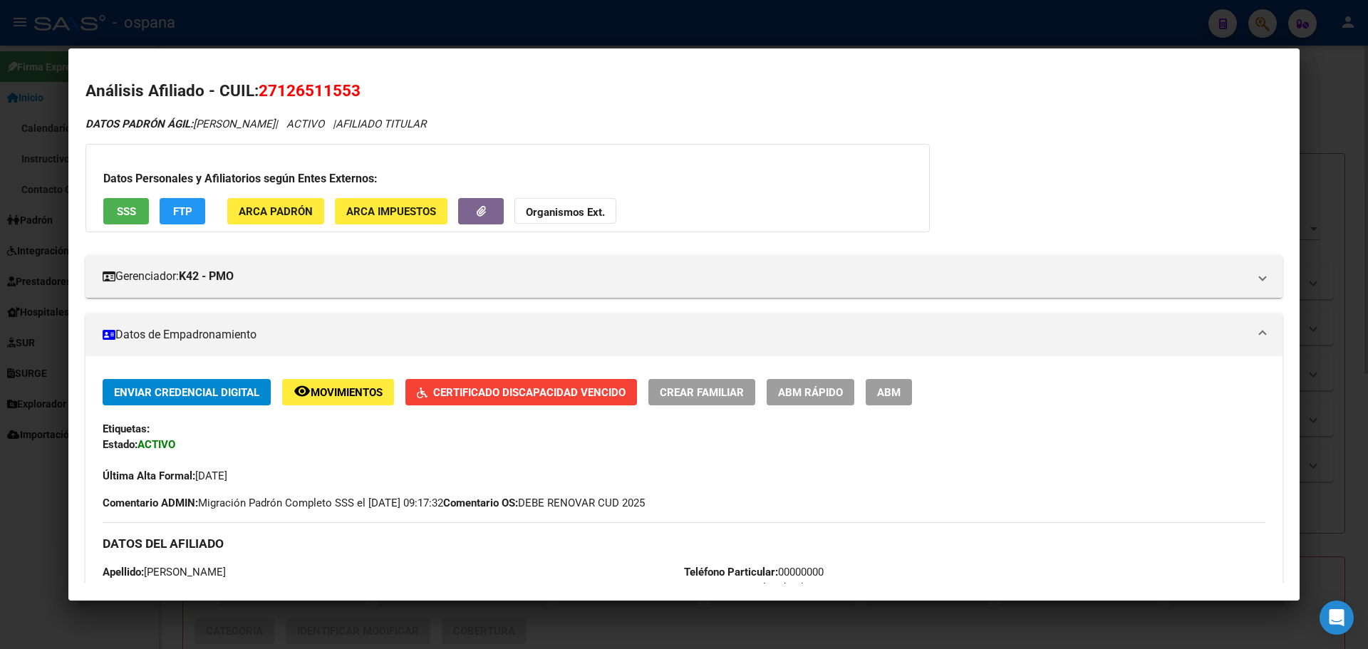
click at [379, 34] on div at bounding box center [684, 324] width 1368 height 649
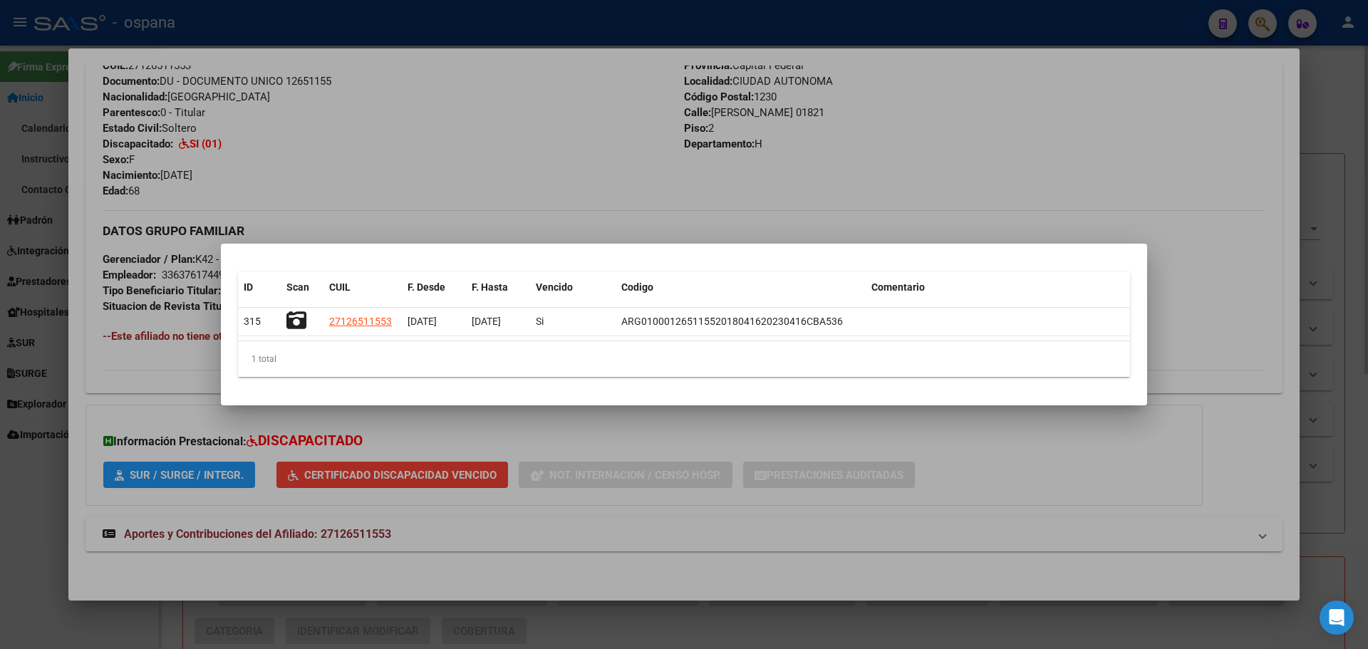
click at [1122, 136] on div at bounding box center [684, 324] width 1368 height 649
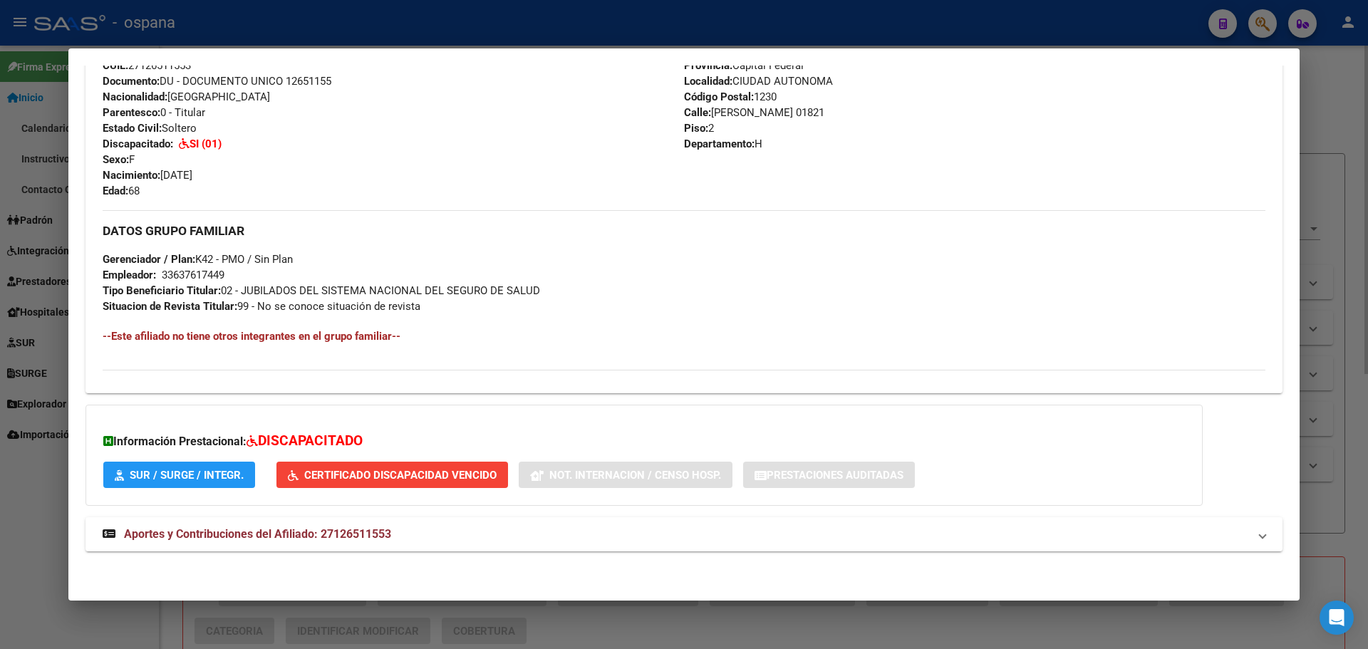
click at [1334, 104] on div at bounding box center [684, 324] width 1368 height 649
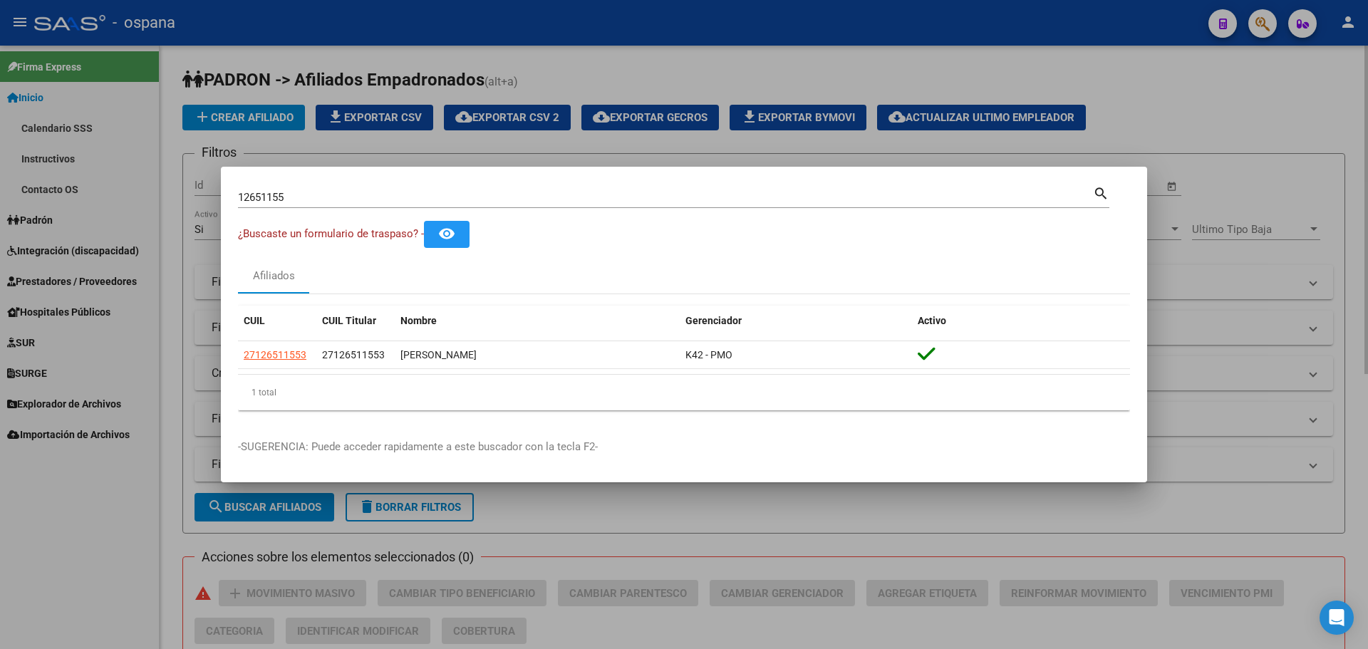
click at [49, 149] on div at bounding box center [684, 324] width 1368 height 649
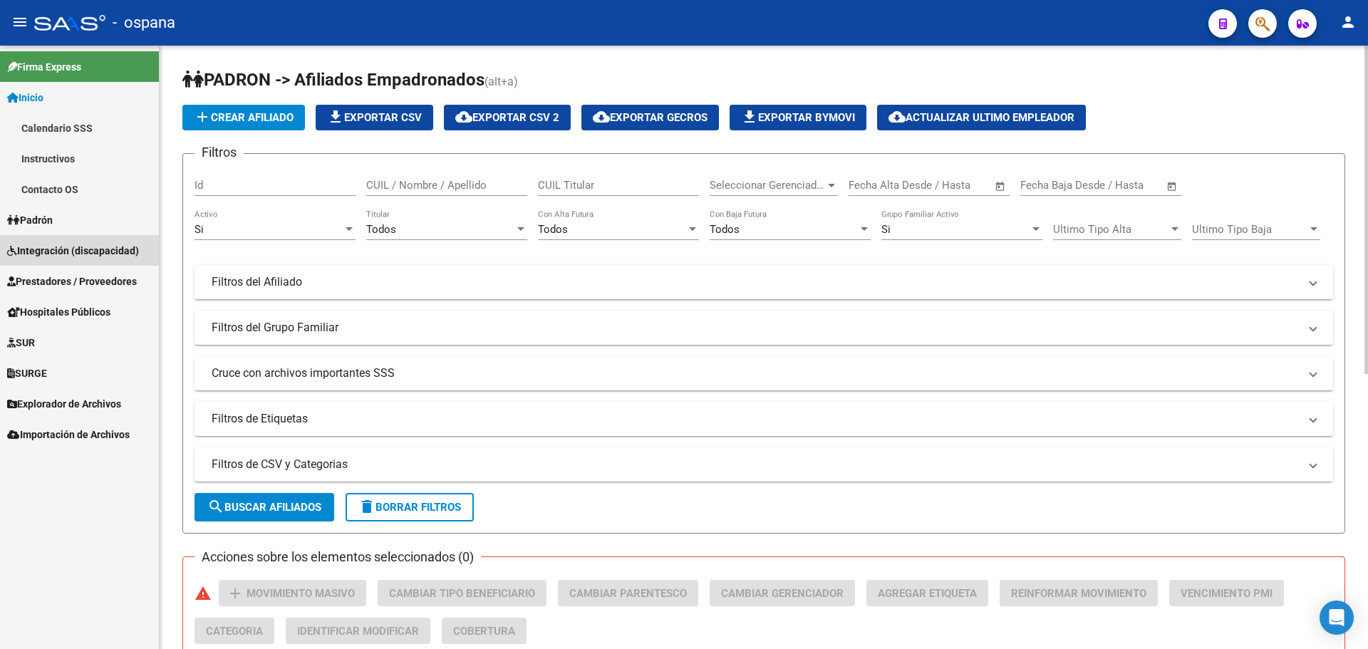
click at [52, 249] on span "Integración (discapacidad)" at bounding box center [73, 251] width 132 height 16
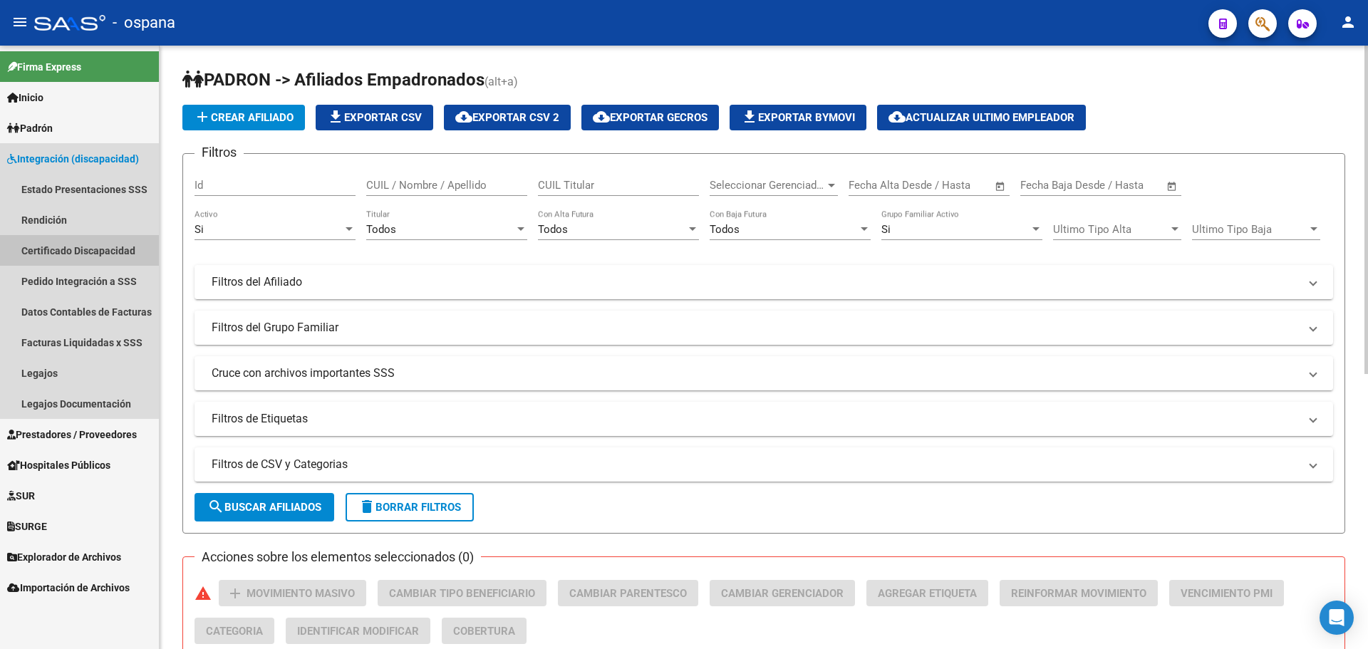
click at [57, 254] on link "Certificado Discapacidad" at bounding box center [79, 250] width 159 height 31
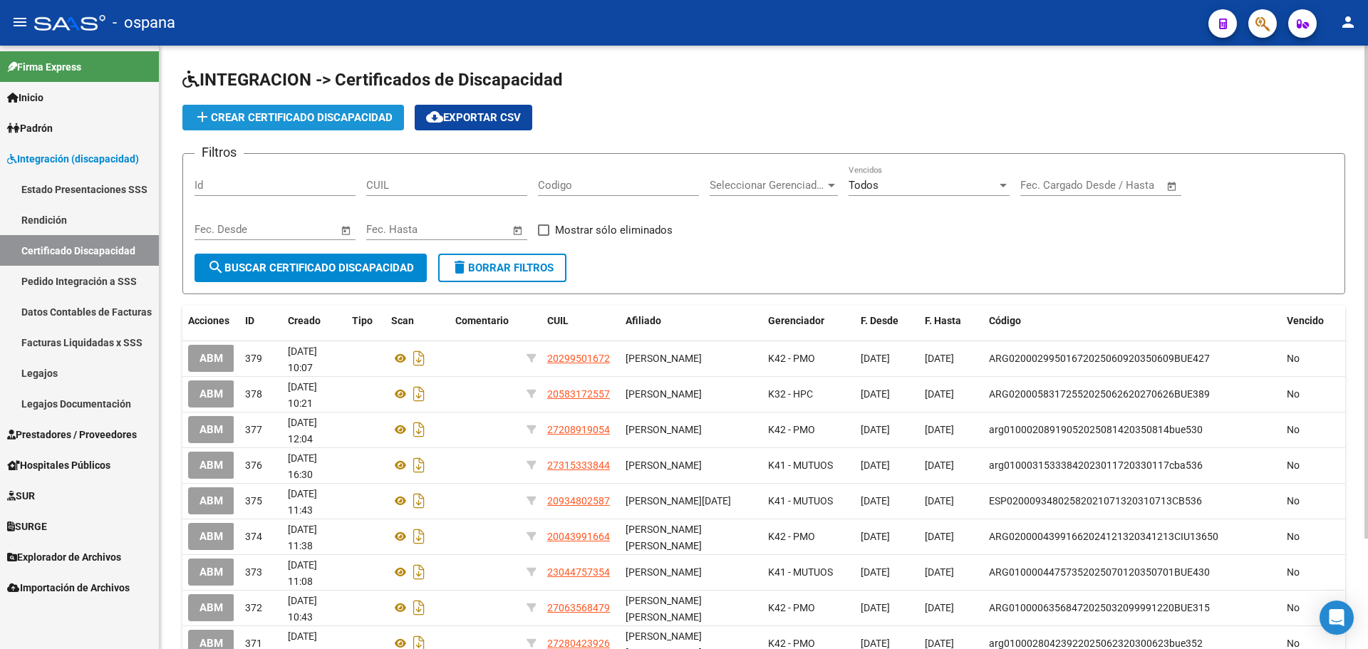
click at [321, 125] on button "add Crear Certificado Discapacidad" at bounding box center [293, 118] width 222 height 26
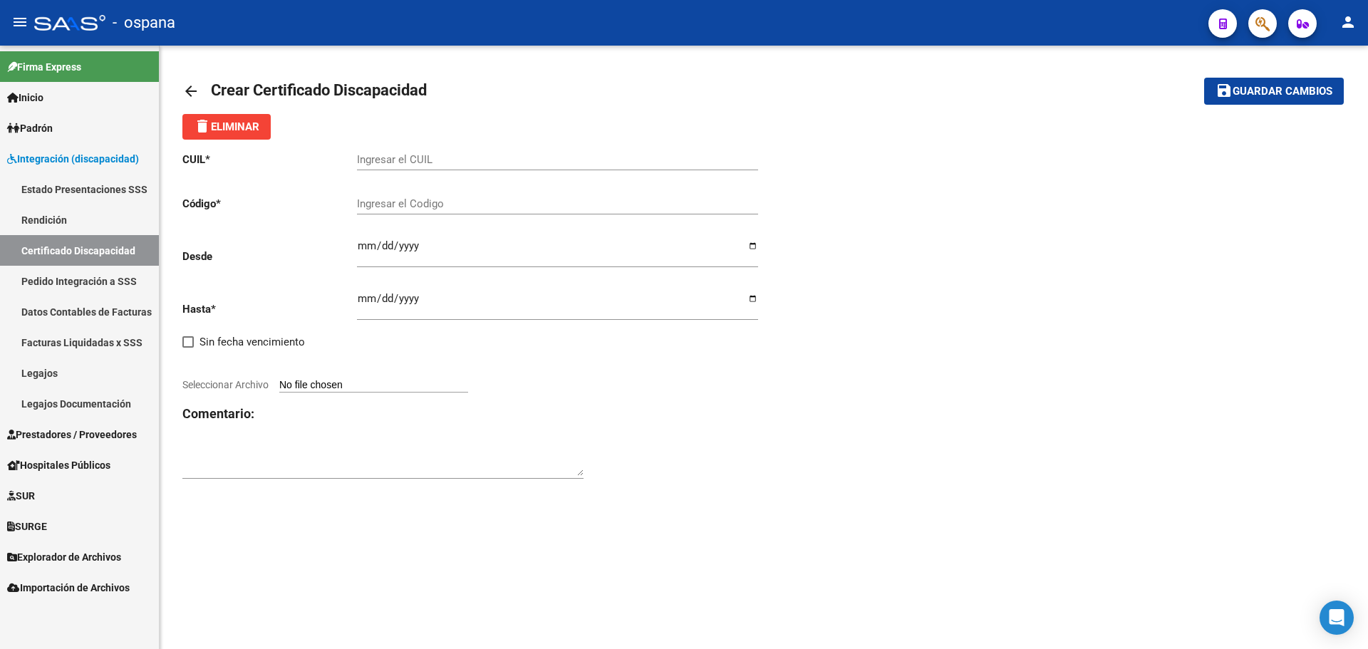
click at [397, 152] on div "Ingresar el CUIL" at bounding box center [557, 155] width 401 height 31
type input "27-12651155-3"
click at [390, 209] on input "Ingresar el Codigo" at bounding box center [557, 203] width 401 height 13
type input "arg01000126511552025100220351002ciu13650"
click at [361, 248] on input "Ingresar fec. Desde" at bounding box center [557, 251] width 401 height 23
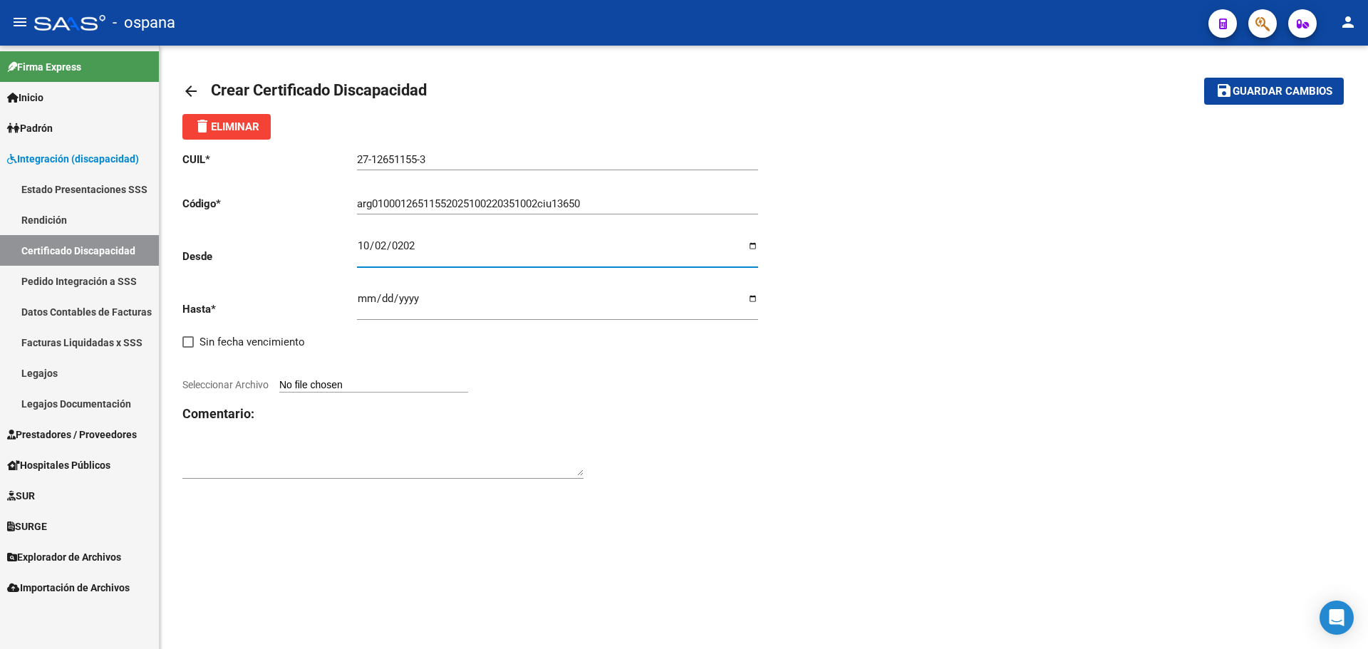
type input "[DATE]"
click at [368, 298] on input "Ingresar fec. Hasta" at bounding box center [557, 304] width 401 height 23
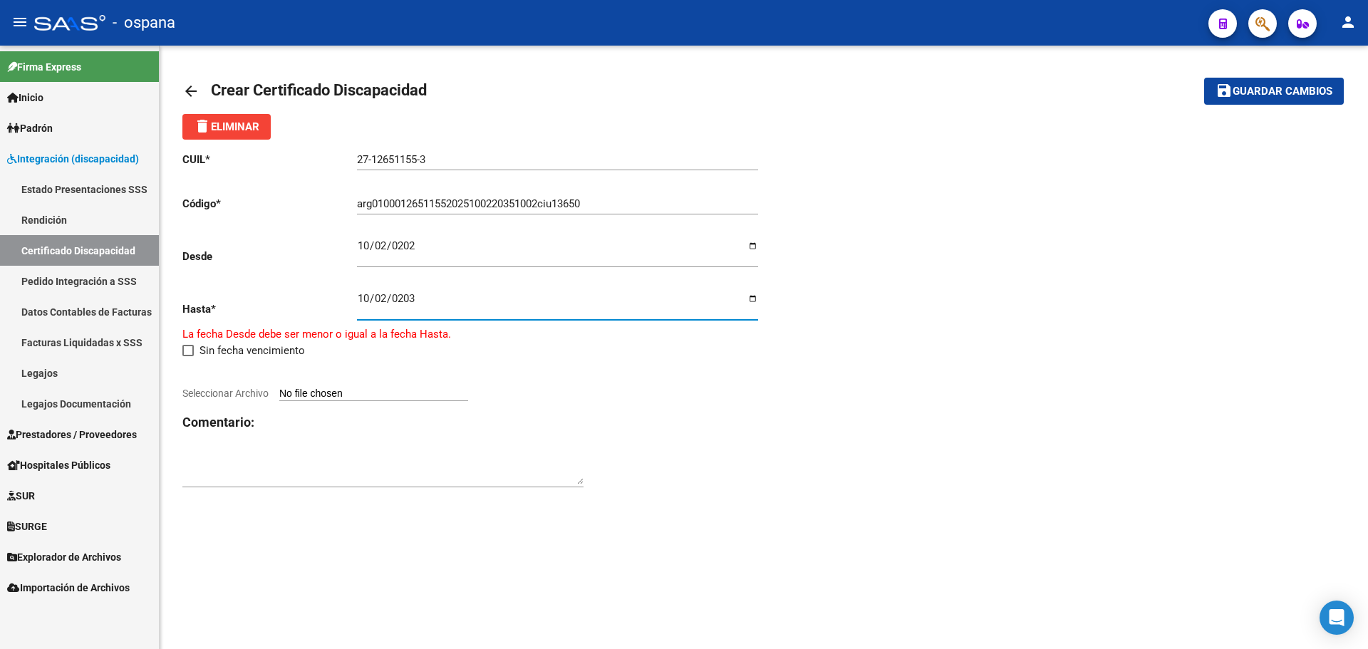
type input "[DATE]"
click at [304, 387] on input "Seleccionar Archivo" at bounding box center [373, 386] width 189 height 14
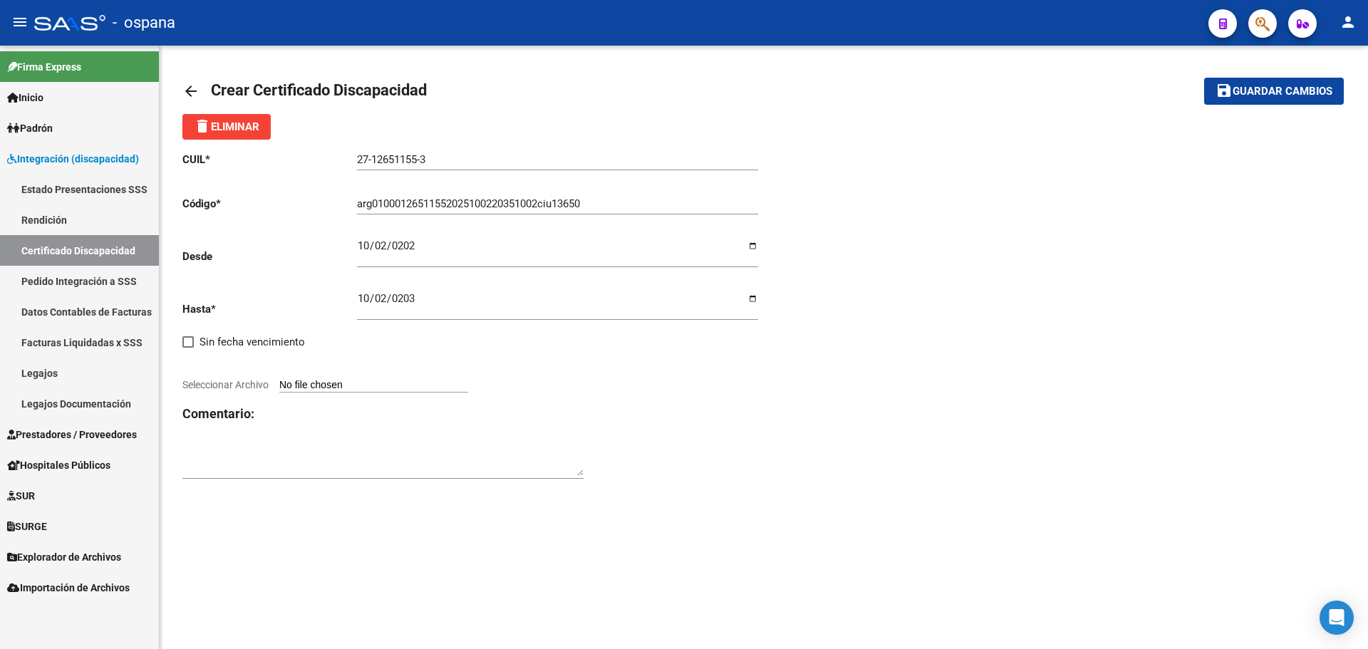
type input "C:\fakepath\img20251008_12003515.jpg"
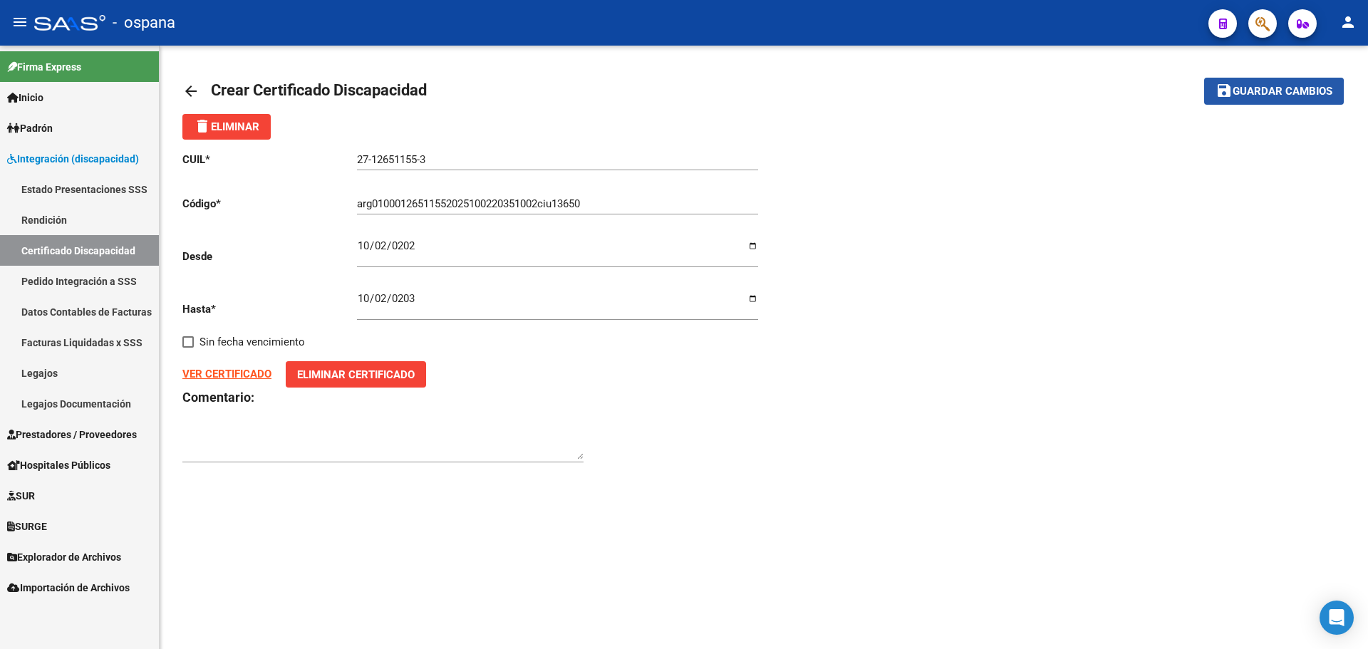
click at [1253, 93] on span "Guardar cambios" at bounding box center [1282, 91] width 100 height 13
